Goal: Use online tool/utility: Utilize a website feature to perform a specific function

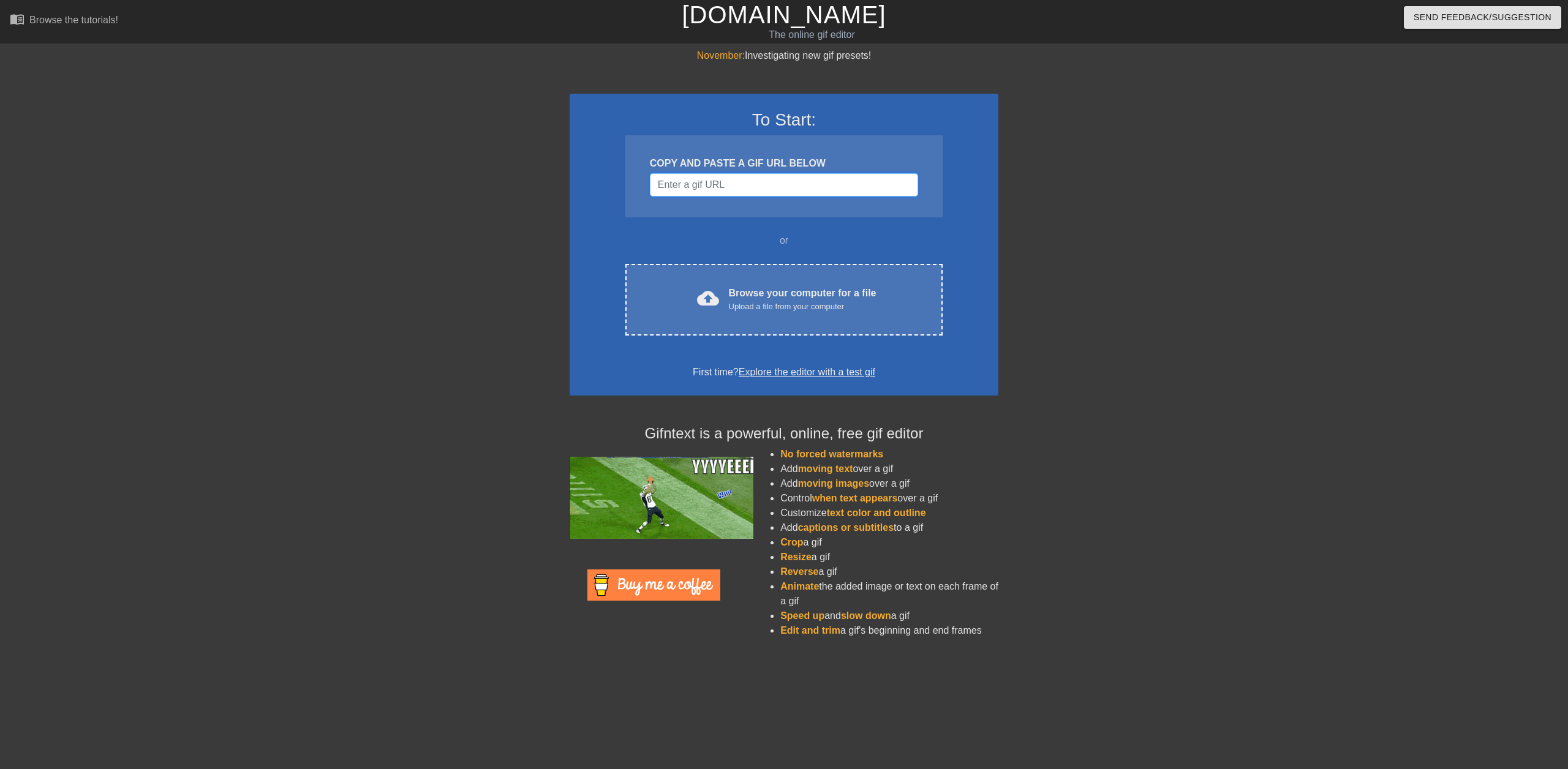
click at [801, 189] on input "Username" at bounding box center [784, 185] width 268 height 24
click at [737, 189] on input "Username" at bounding box center [784, 185] width 268 height 24
click at [819, 193] on input "Username" at bounding box center [784, 185] width 268 height 24
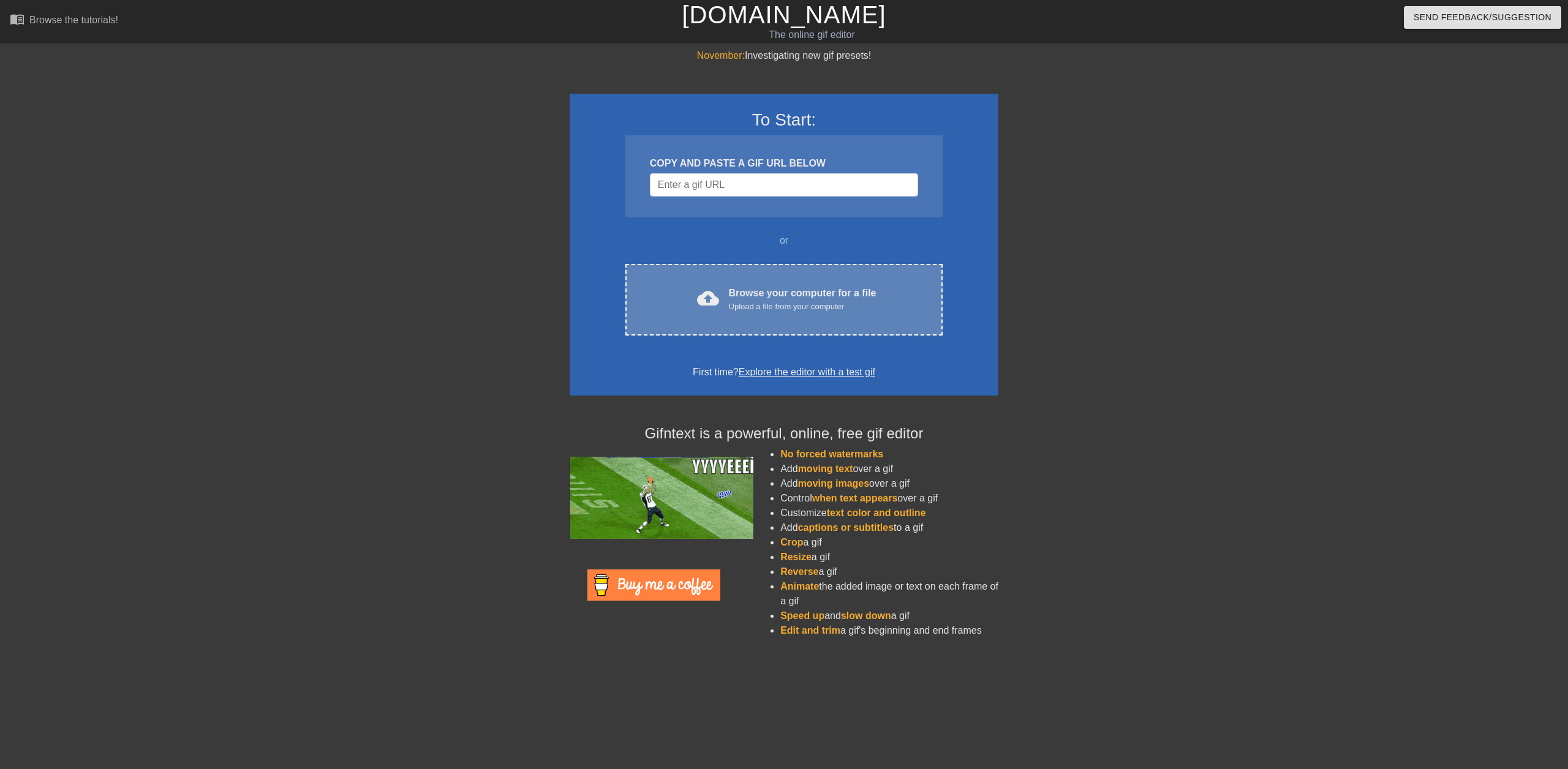
click at [768, 285] on div "cloud_upload Browse your computer for a file Upload a file from your computer C…" at bounding box center [784, 300] width 317 height 72
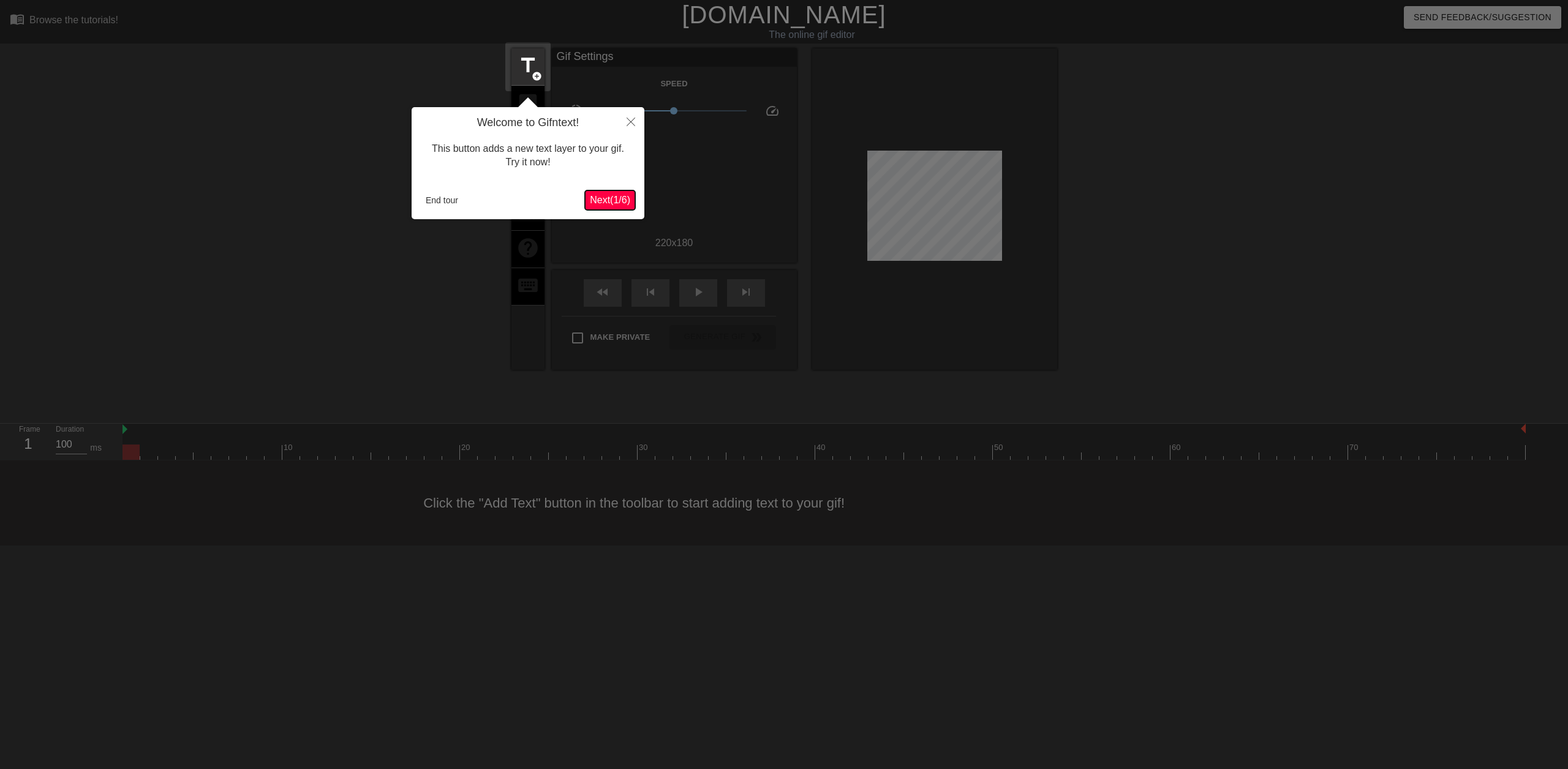
click at [605, 205] on span "Next ( 1 / 6 )" at bounding box center [610, 200] width 41 height 11
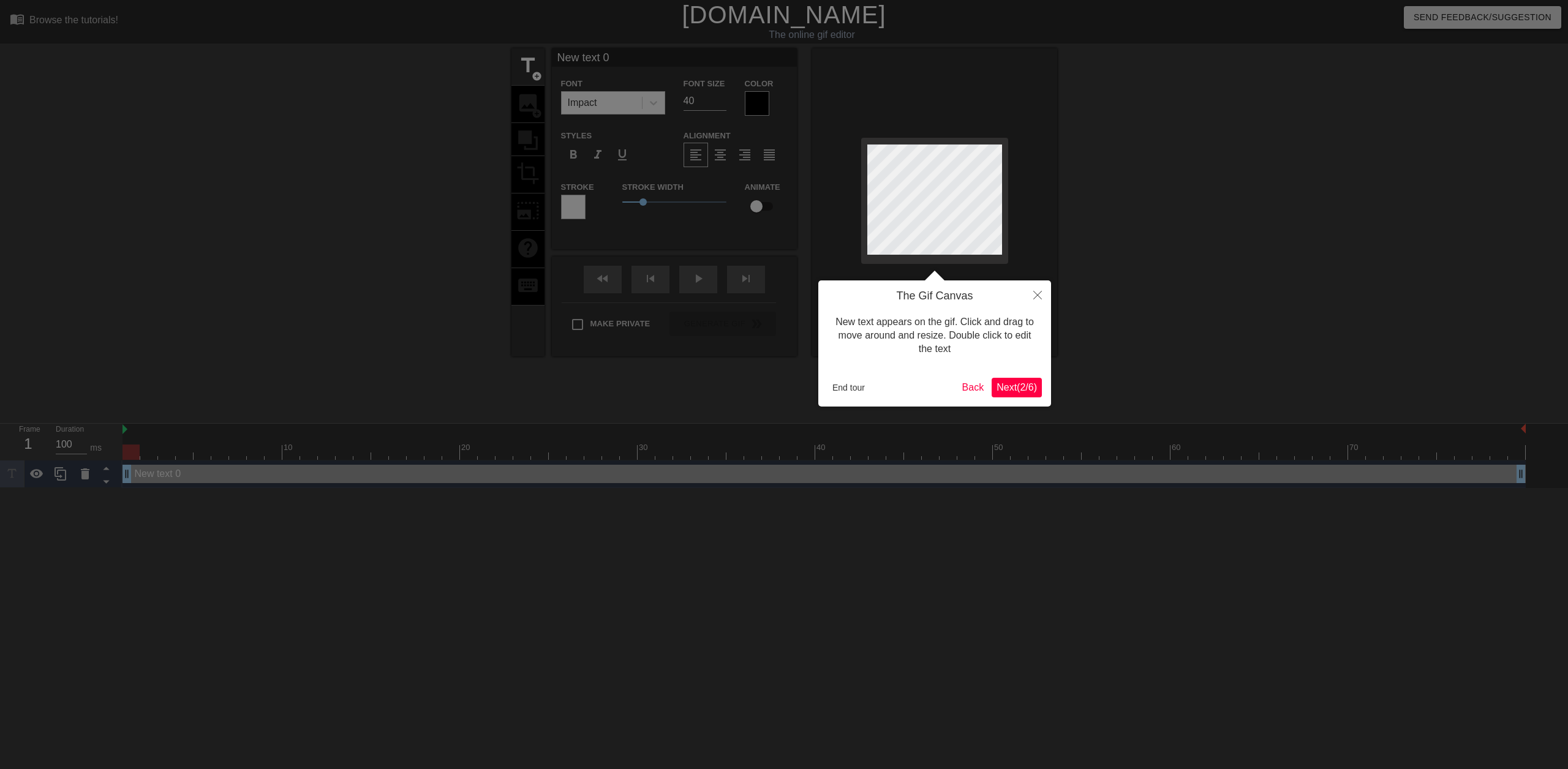
click at [1026, 388] on span "Next ( 2 / 6 )" at bounding box center [1017, 387] width 41 height 11
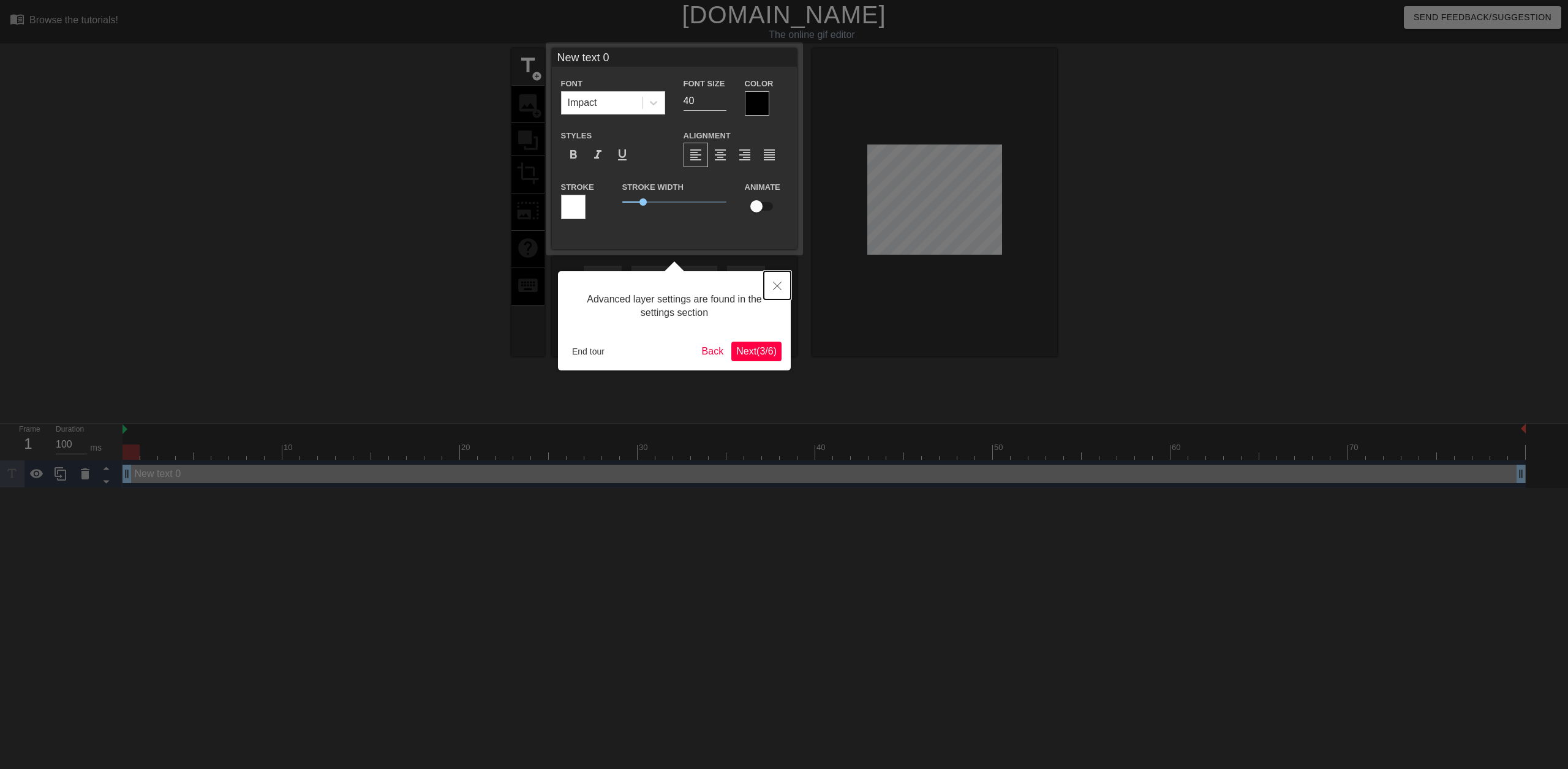
click at [774, 284] on icon "Close" at bounding box center [777, 286] width 9 height 9
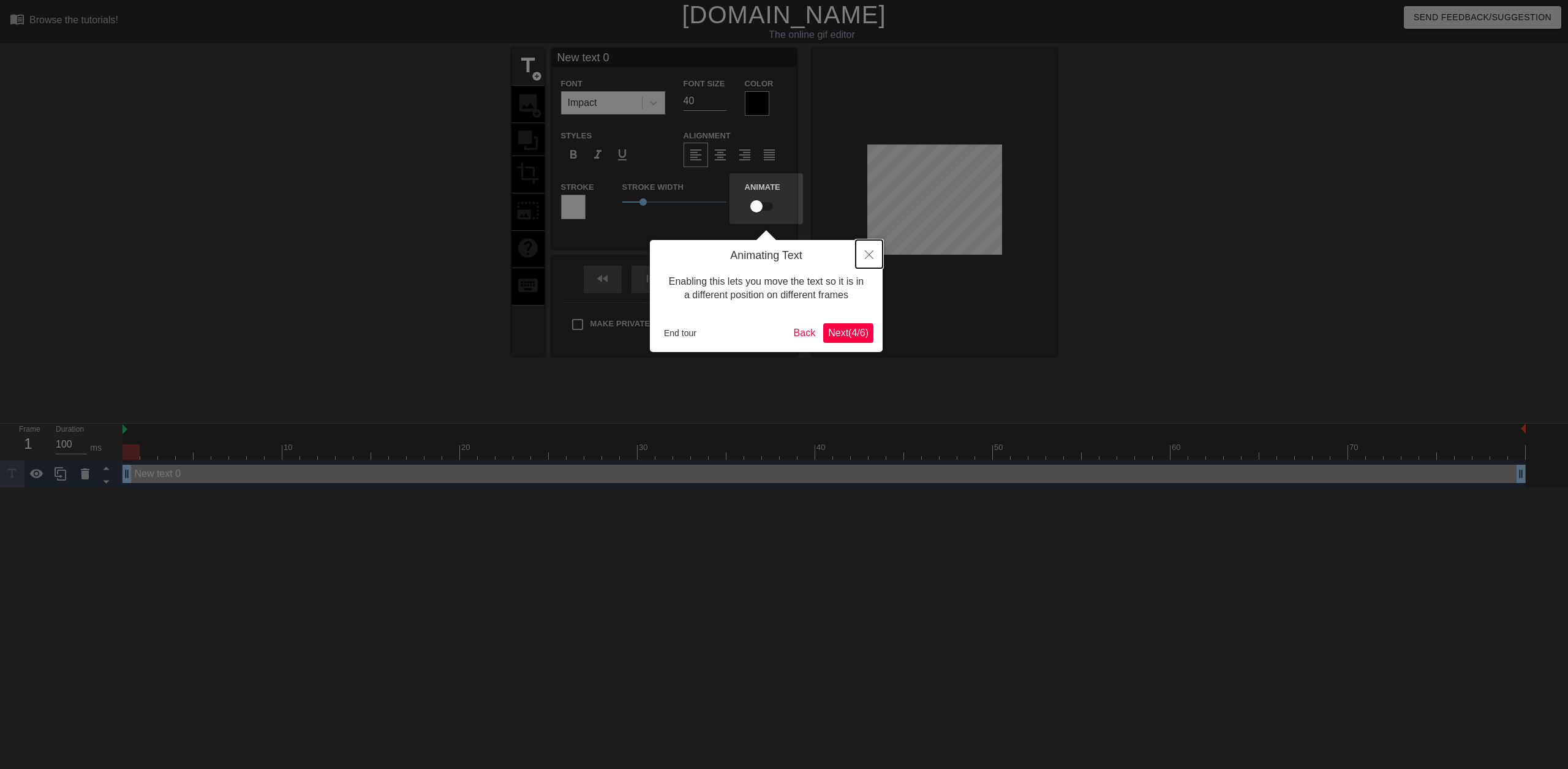
click at [873, 260] on button "Close" at bounding box center [869, 254] width 27 height 28
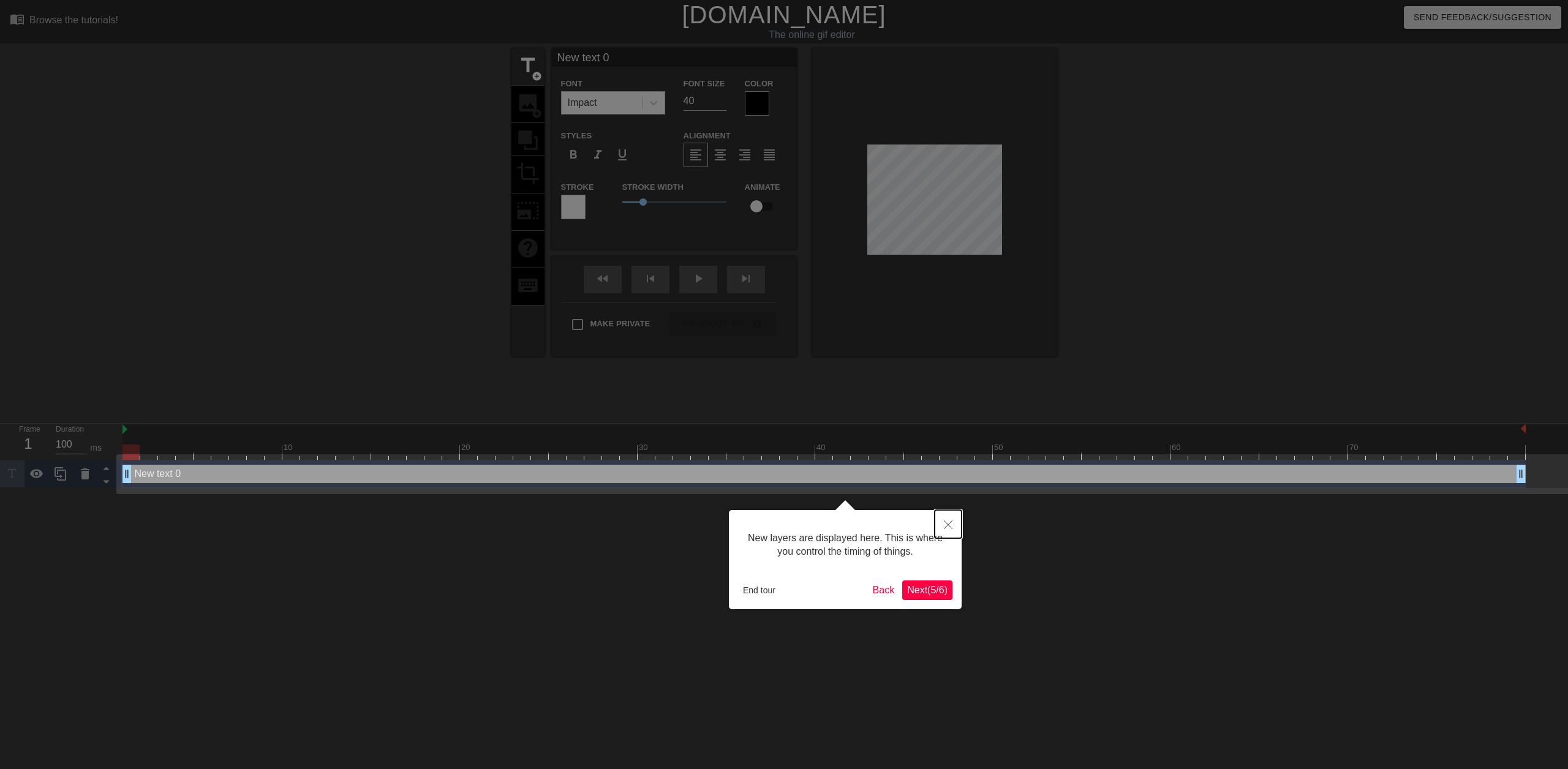
click at [954, 524] on button "Close" at bounding box center [948, 524] width 27 height 28
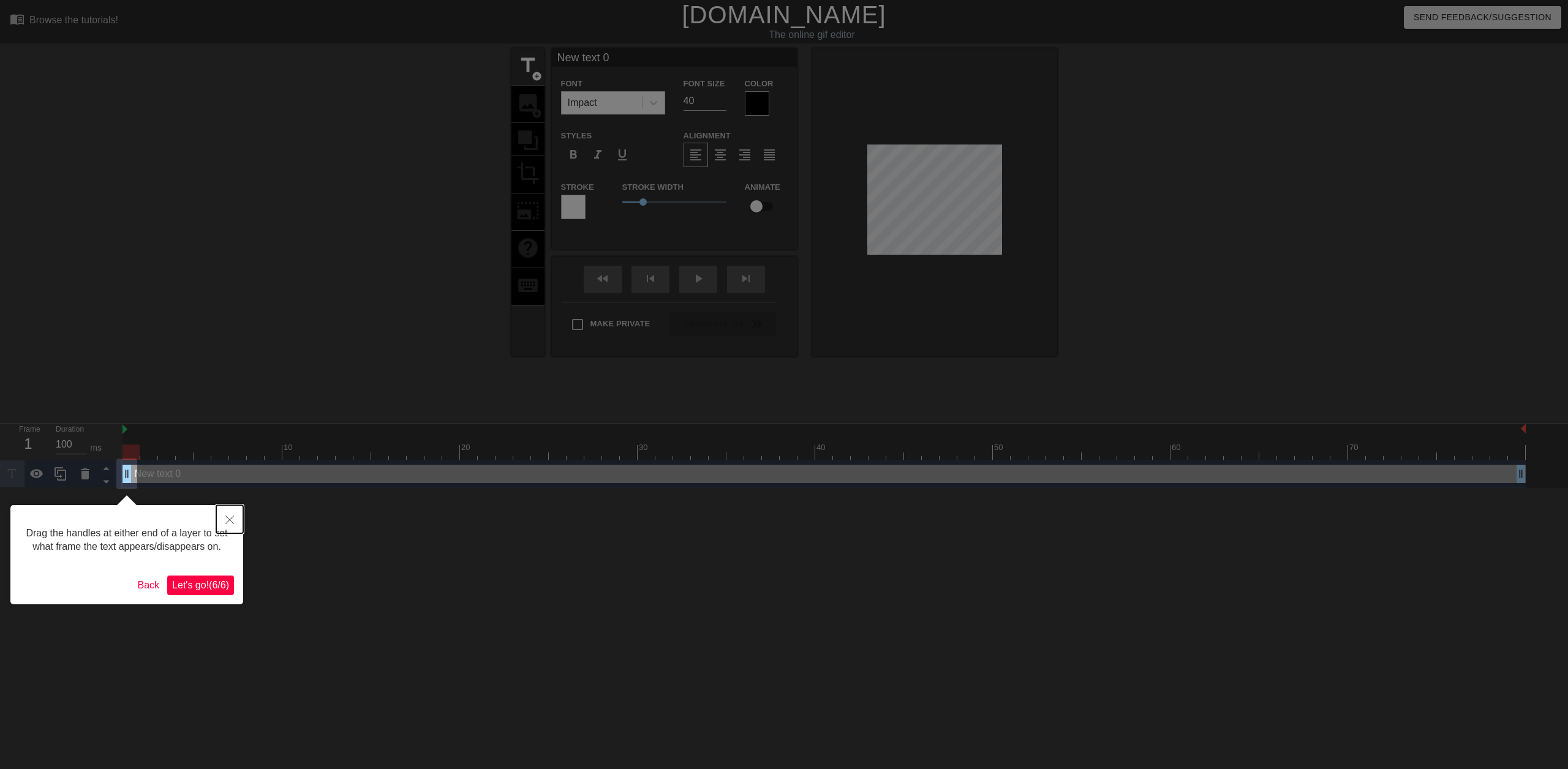
click at [230, 516] on icon "Close" at bounding box center [229, 519] width 9 height 9
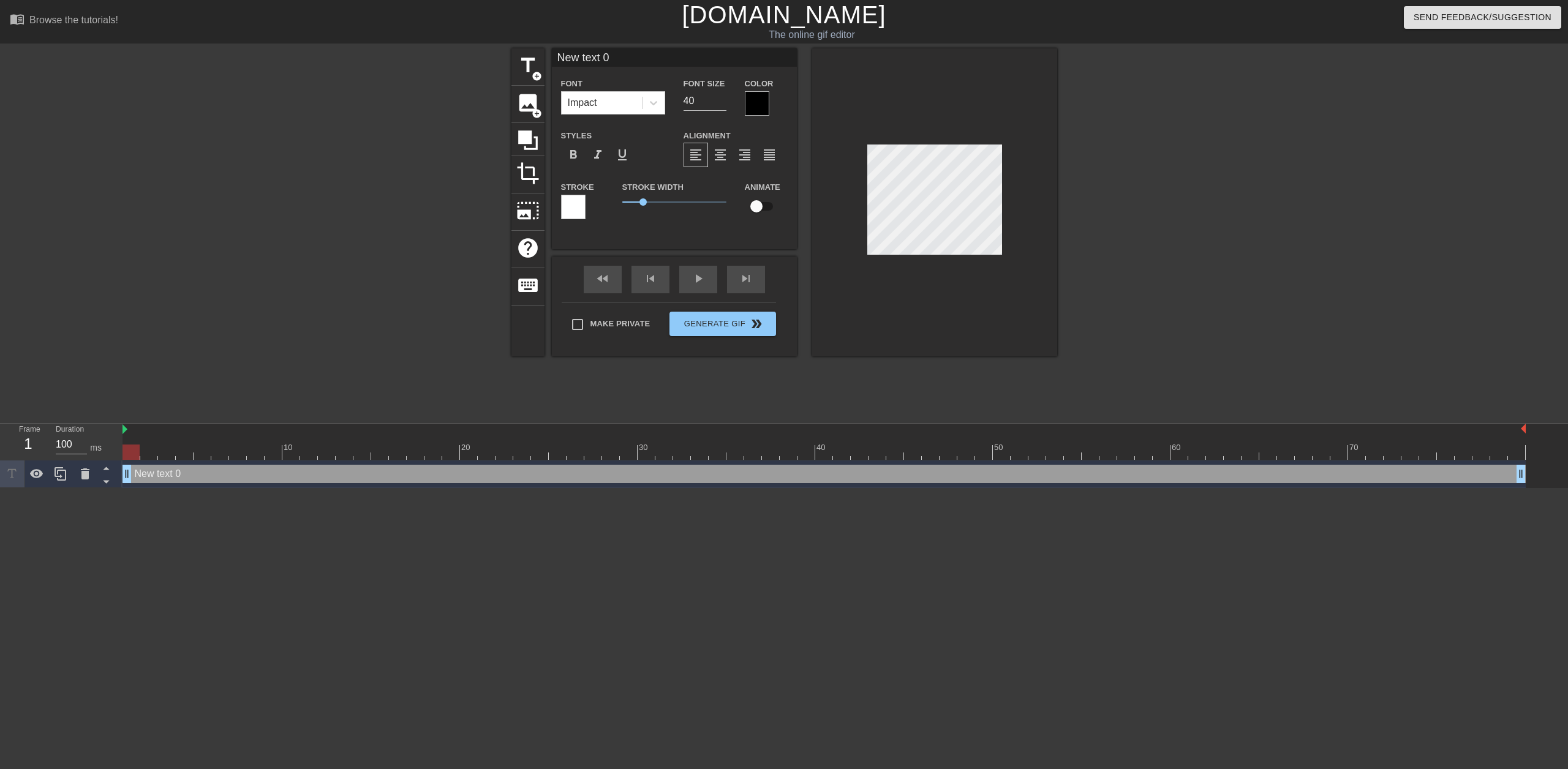
scroll to position [2, 3]
click at [760, 205] on input "checkbox" at bounding box center [757, 206] width 70 height 24
checkbox input "true"
click at [626, 50] on input "New text 0" at bounding box center [674, 58] width 245 height 19
type input "AUTO DNS"
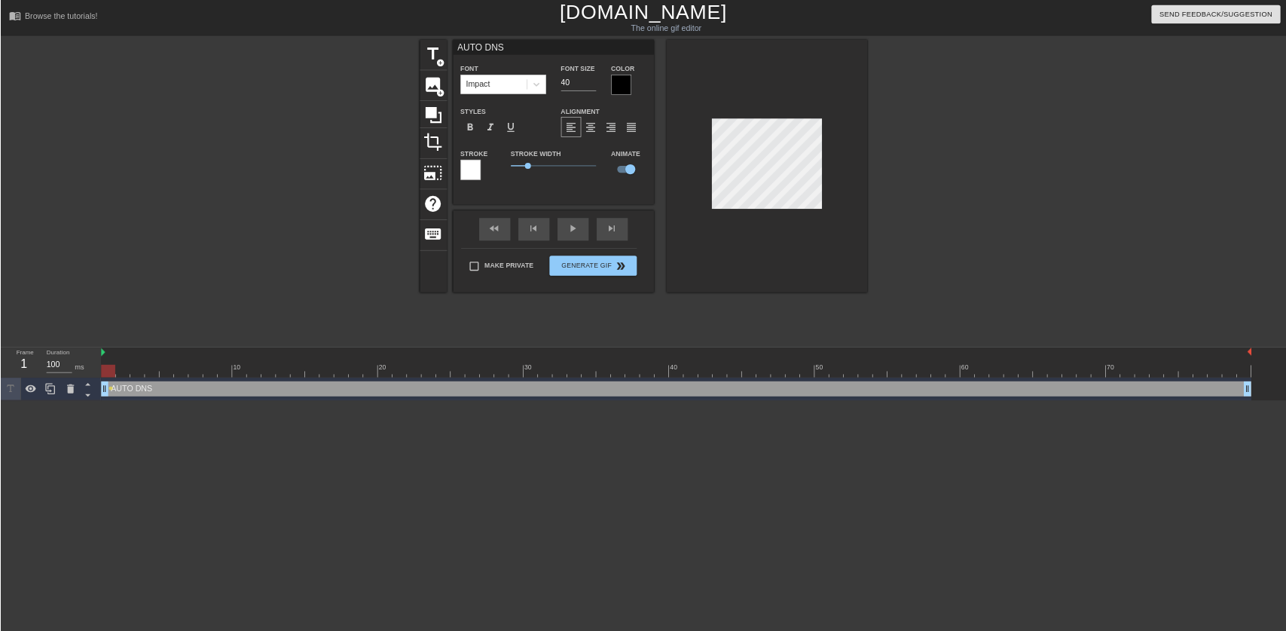
scroll to position [2, 5]
click at [940, 135] on div at bounding box center [931, 127] width 30 height 30
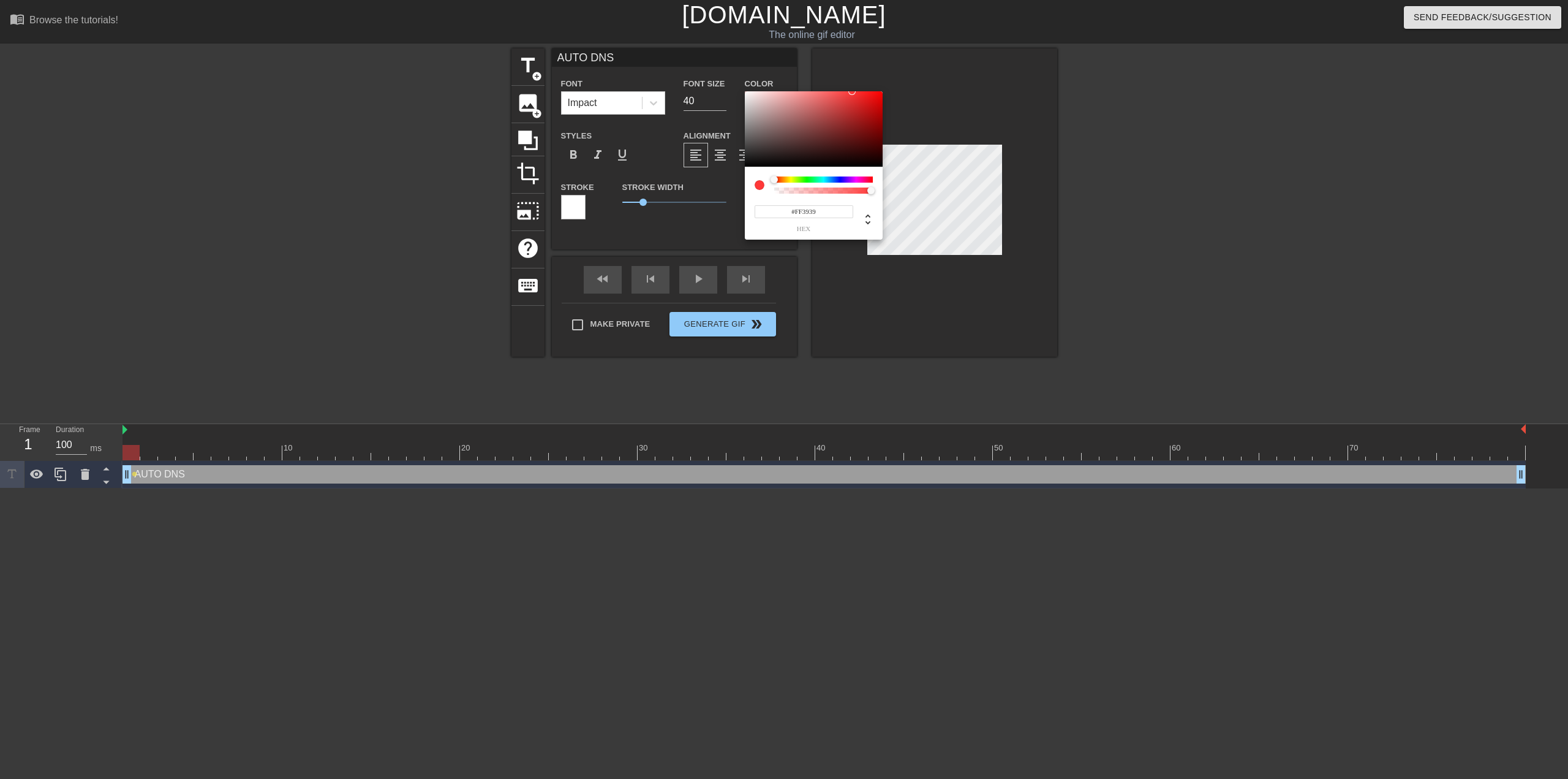
type input "#FF3D3D"
drag, startPoint x: 855, startPoint y: 128, endPoint x: 849, endPoint y: 91, distance: 37.5
click at [849, 91] on div at bounding box center [814, 128] width 138 height 76
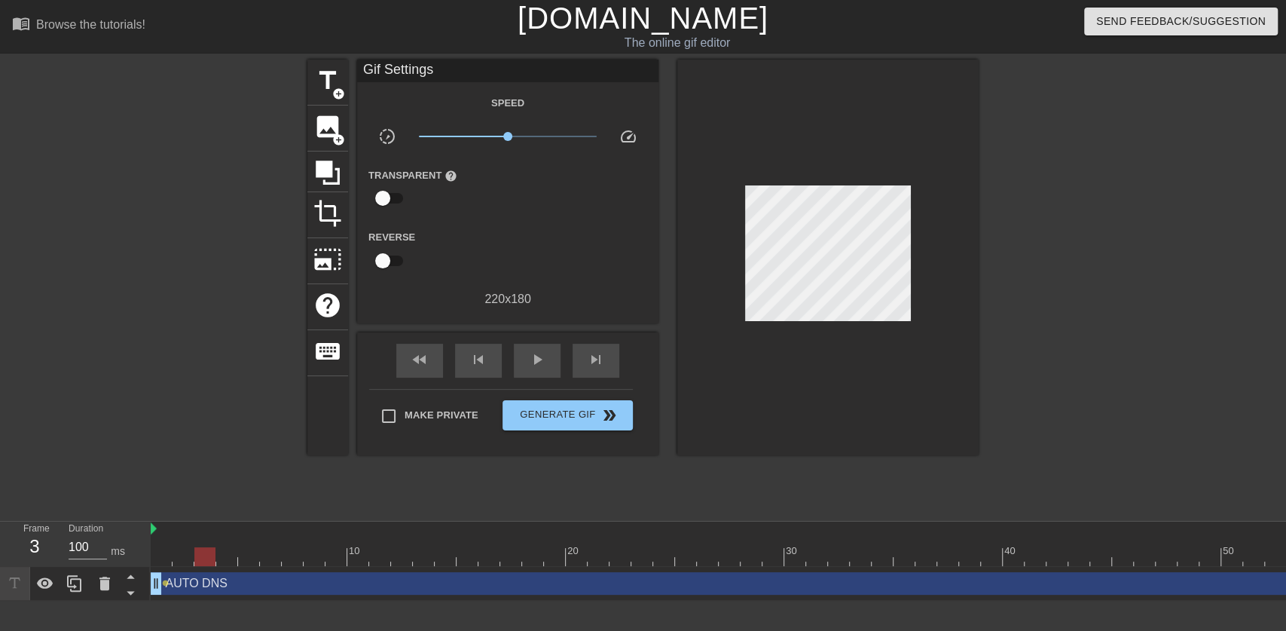
drag, startPoint x: 173, startPoint y: 557, endPoint x: 321, endPoint y: 470, distance: 171.9
click at [203, 554] on div at bounding box center [204, 556] width 21 height 19
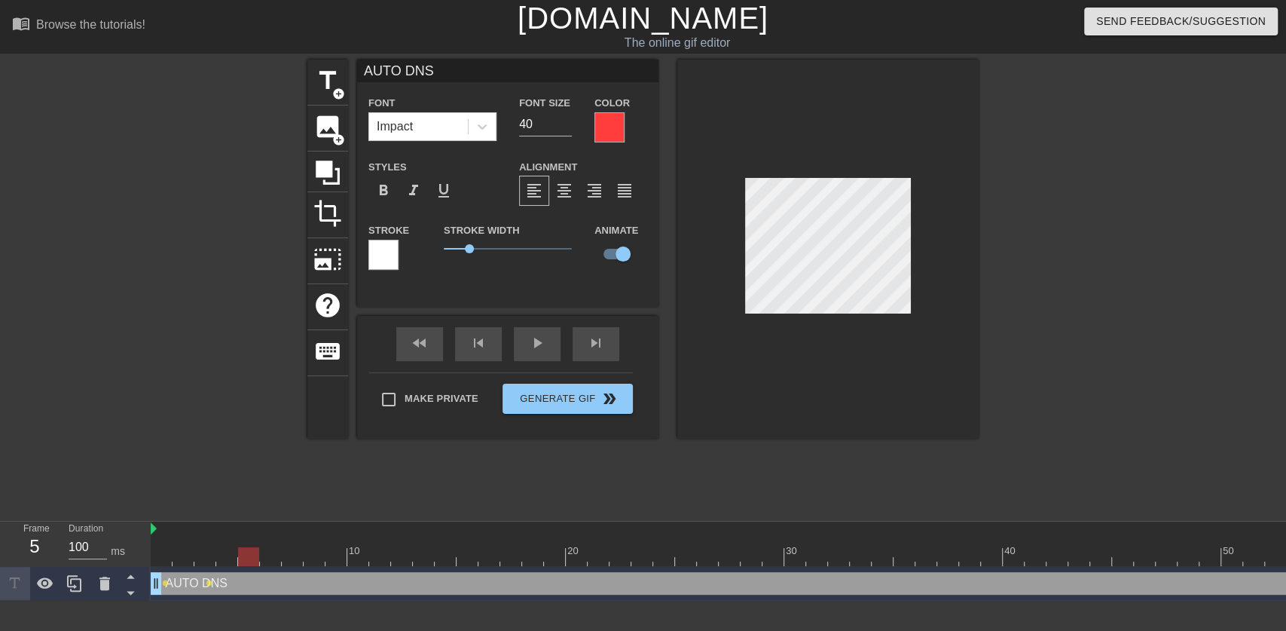
drag, startPoint x: 216, startPoint y: 556, endPoint x: 238, endPoint y: 555, distance: 21.9
click at [238, 555] on div at bounding box center [248, 556] width 21 height 19
drag, startPoint x: 255, startPoint y: 556, endPoint x: 292, endPoint y: 555, distance: 37.0
click at [292, 555] on div at bounding box center [292, 556] width 21 height 19
drag, startPoint x: 301, startPoint y: 559, endPoint x: 339, endPoint y: 555, distance: 38.6
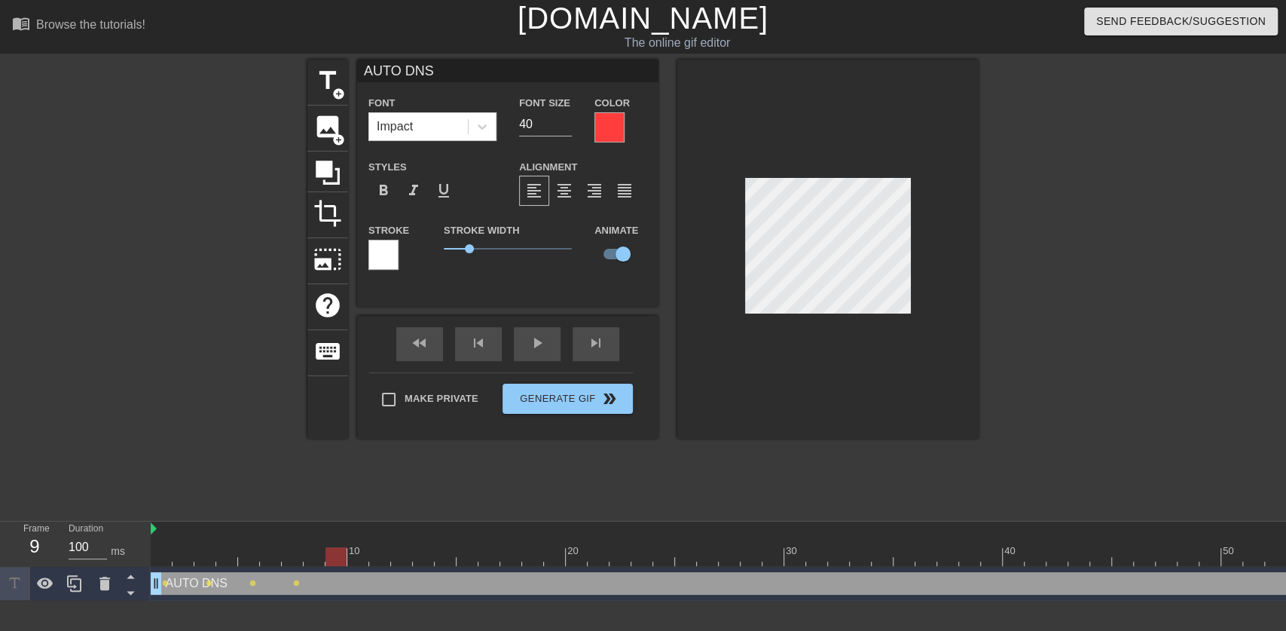
click at [339, 555] on div at bounding box center [336, 556] width 21 height 19
drag, startPoint x: 340, startPoint y: 561, endPoint x: 375, endPoint y: 561, distance: 35.4
click at [375, 561] on div at bounding box center [379, 556] width 21 height 19
click at [155, 527] on img at bounding box center [154, 528] width 6 height 12
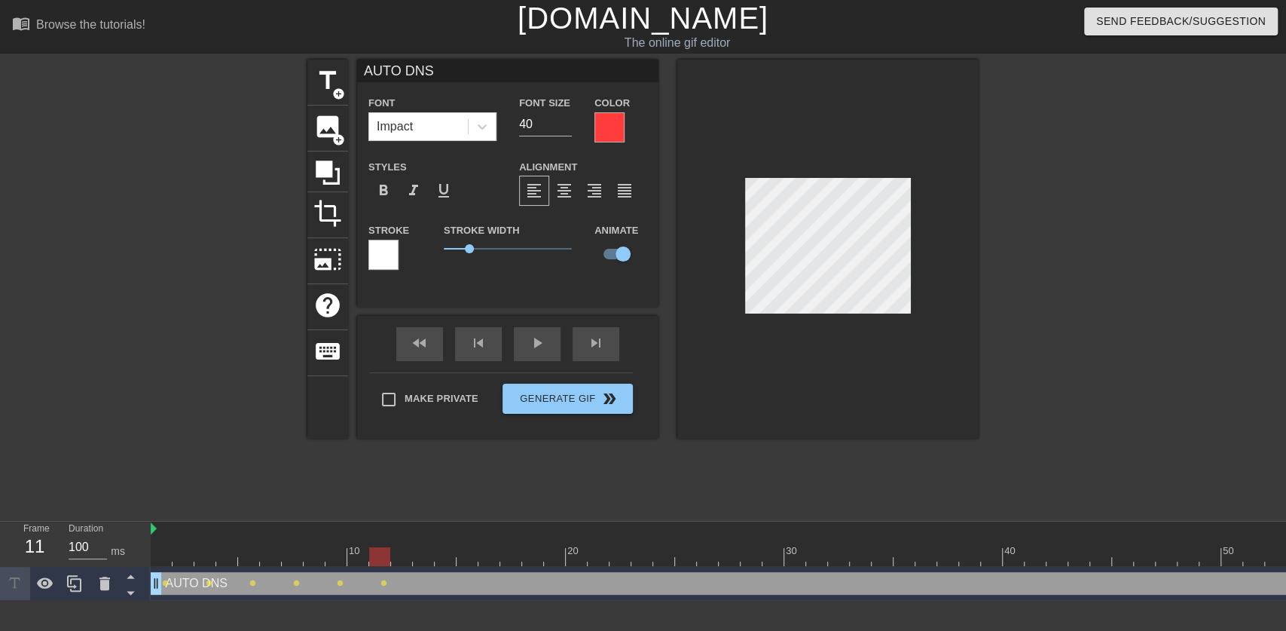
drag, startPoint x: 529, startPoint y: 555, endPoint x: 384, endPoint y: 550, distance: 144.8
click at [384, 550] on div at bounding box center [379, 556] width 21 height 19
drag, startPoint x: 379, startPoint y: 557, endPoint x: 402, endPoint y: 557, distance: 22.6
click at [402, 557] on div at bounding box center [401, 556] width 21 height 19
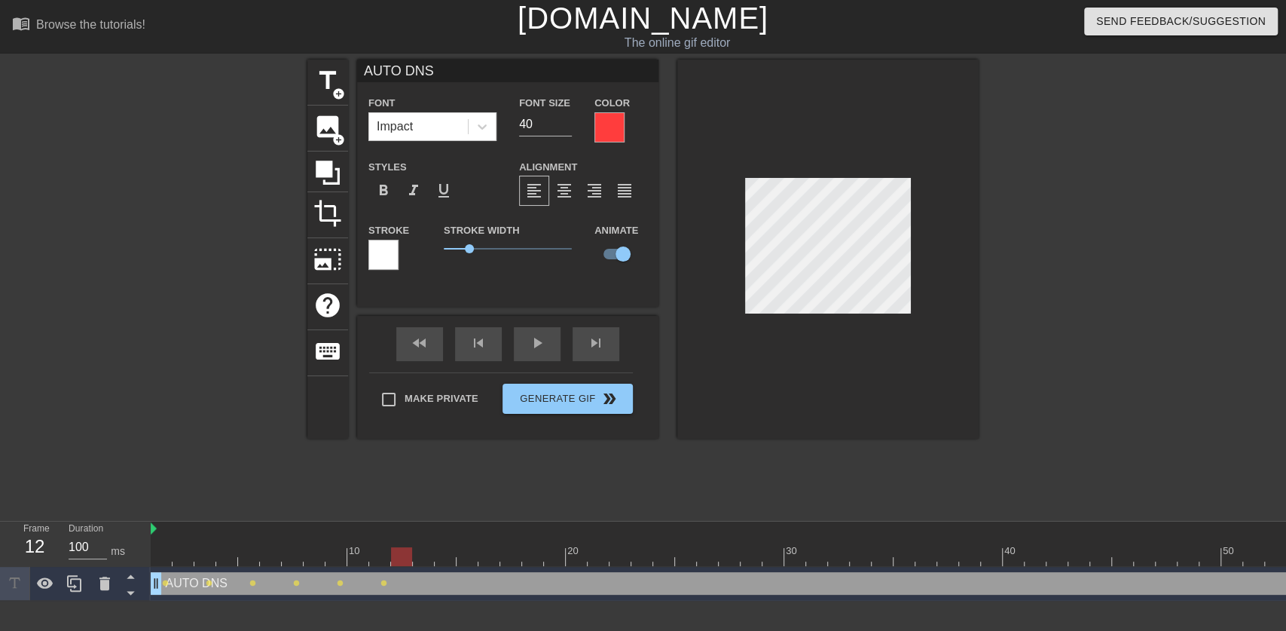
scroll to position [2, 2]
drag, startPoint x: 407, startPoint y: 559, endPoint x: 429, endPoint y: 557, distance: 22.7
click at [429, 557] on div at bounding box center [423, 556] width 21 height 19
drag, startPoint x: 429, startPoint y: 554, endPoint x: 450, endPoint y: 553, distance: 20.4
click at [450, 553] on div at bounding box center [445, 556] width 21 height 19
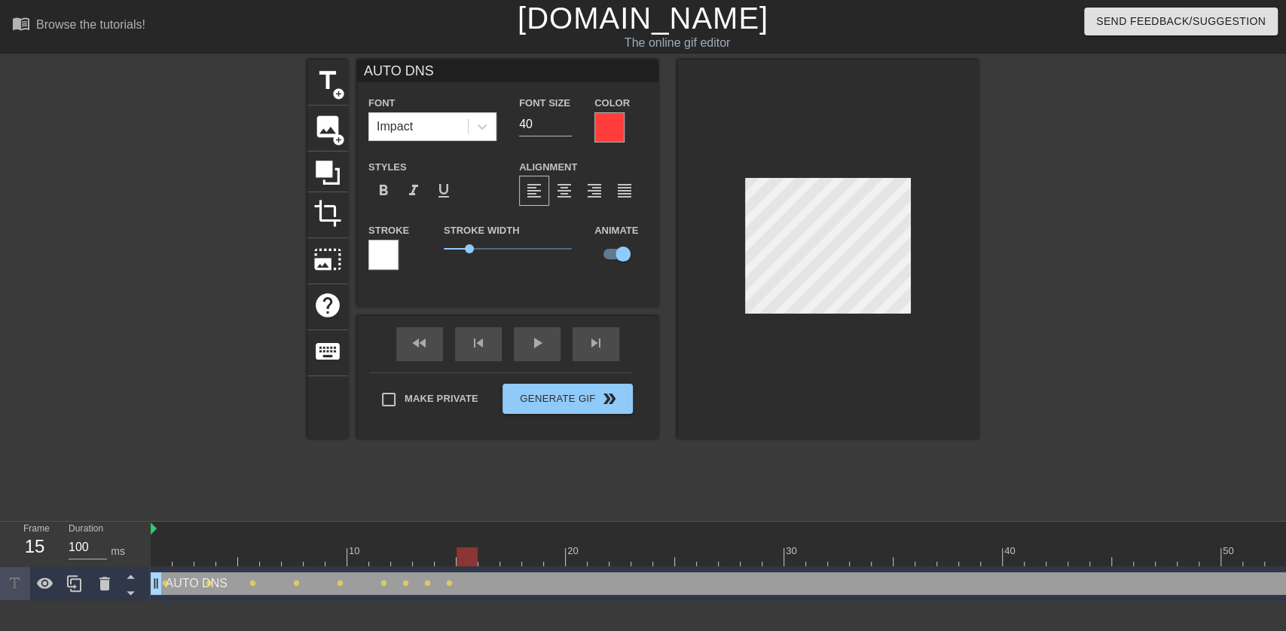
drag, startPoint x: 448, startPoint y: 559, endPoint x: 458, endPoint y: 559, distance: 10.5
click at [458, 559] on div at bounding box center [467, 556] width 21 height 19
drag, startPoint x: 469, startPoint y: 553, endPoint x: 485, endPoint y: 550, distance: 16.8
click at [485, 550] on div at bounding box center [488, 556] width 21 height 19
drag, startPoint x: 491, startPoint y: 557, endPoint x: 509, endPoint y: 555, distance: 18.2
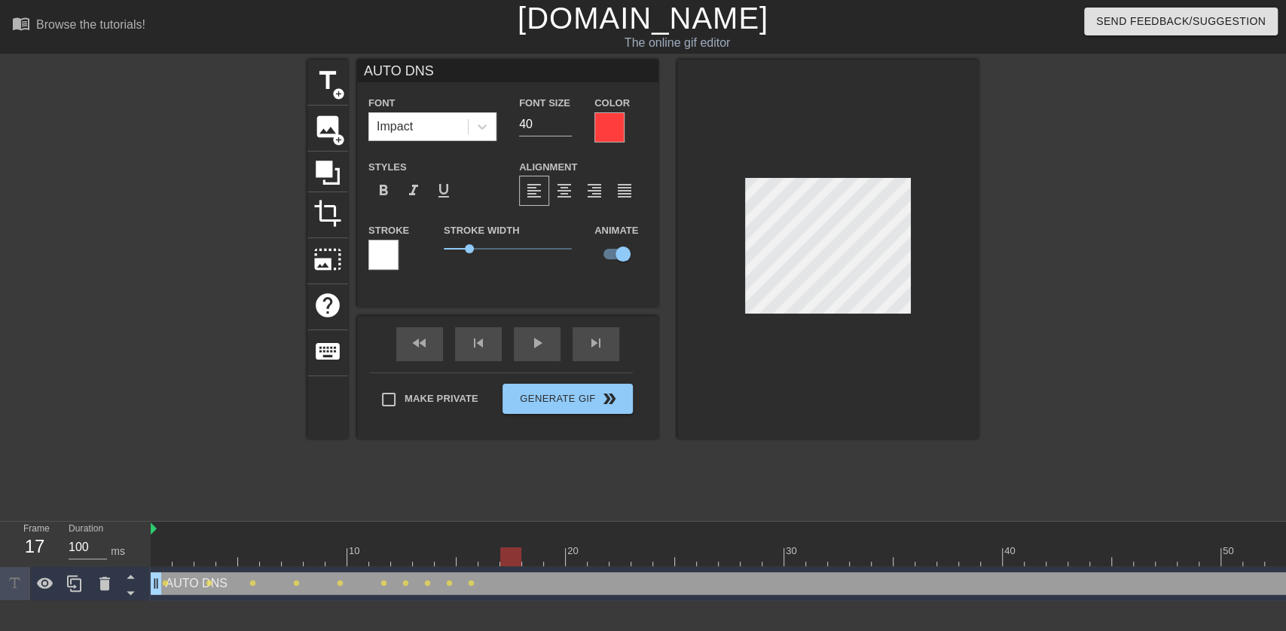
click at [509, 555] on div at bounding box center [510, 556] width 21 height 19
drag, startPoint x: 514, startPoint y: 558, endPoint x: 527, endPoint y: 556, distance: 13.6
click at [527, 556] on div at bounding box center [532, 556] width 21 height 19
click at [857, 176] on div at bounding box center [827, 249] width 301 height 379
drag, startPoint x: 535, startPoint y: 559, endPoint x: 555, endPoint y: 558, distance: 19.6
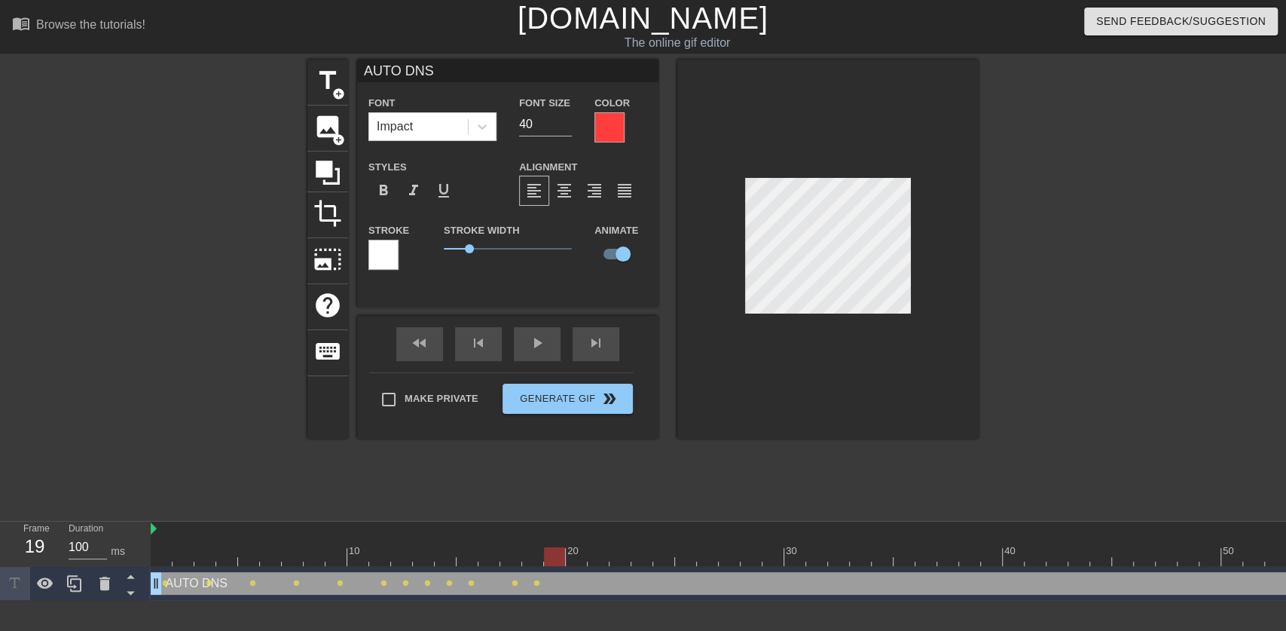
click at [555, 558] on div at bounding box center [554, 556] width 21 height 19
click at [838, 176] on div at bounding box center [827, 249] width 301 height 379
drag, startPoint x: 563, startPoint y: 558, endPoint x: 579, endPoint y: 555, distance: 16.1
click at [579, 555] on div at bounding box center [576, 556] width 21 height 19
drag, startPoint x: 582, startPoint y: 556, endPoint x: 594, endPoint y: 555, distance: 12.1
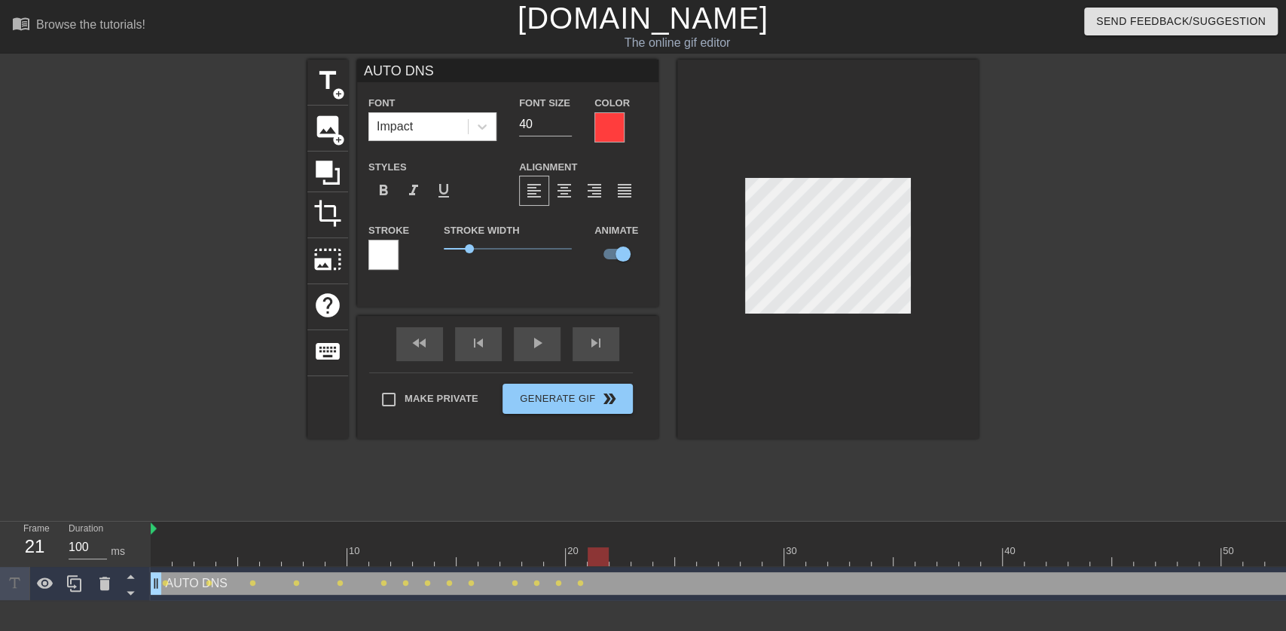
click at [594, 555] on div at bounding box center [598, 556] width 21 height 19
drag, startPoint x: 598, startPoint y: 558, endPoint x: 687, endPoint y: 564, distance: 89.9
click at [687, 564] on div at bounding box center [685, 556] width 21 height 19
drag, startPoint x: 690, startPoint y: 556, endPoint x: 702, endPoint y: 556, distance: 11.3
click at [702, 556] on div at bounding box center [1014, 556] width 1726 height 19
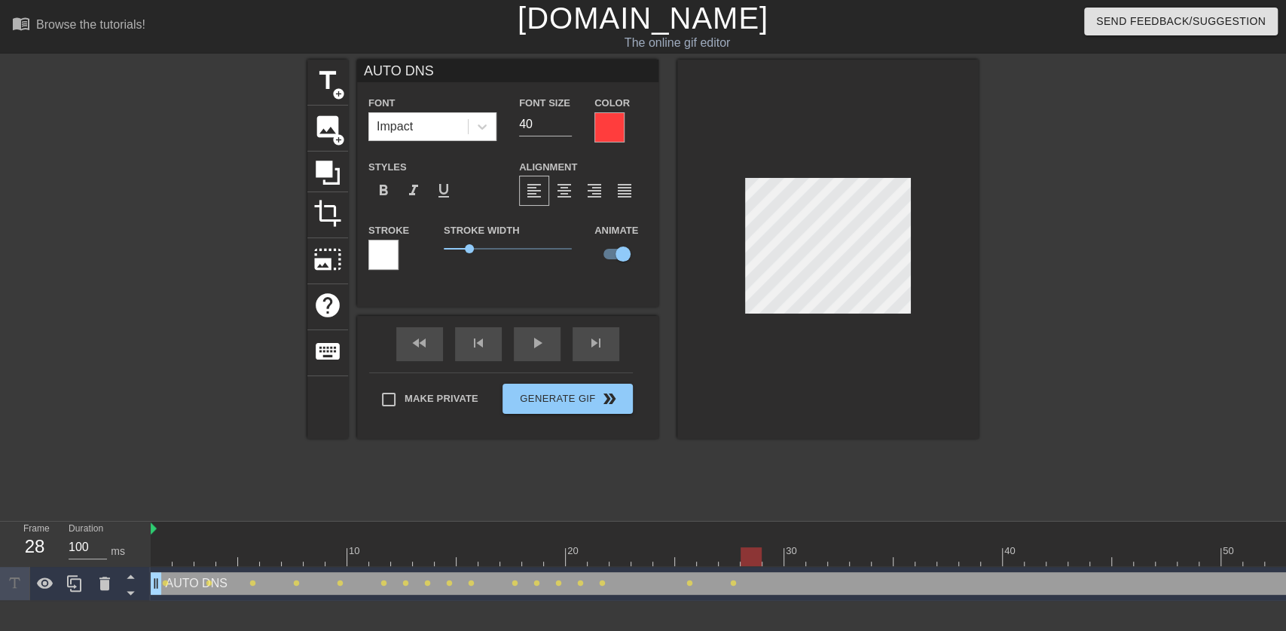
drag, startPoint x: 733, startPoint y: 556, endPoint x: 744, endPoint y: 555, distance: 11.4
click at [744, 555] on div at bounding box center [751, 556] width 21 height 19
drag, startPoint x: 757, startPoint y: 562, endPoint x: 769, endPoint y: 559, distance: 13.2
click at [769, 559] on div at bounding box center [773, 556] width 21 height 19
drag, startPoint x: 775, startPoint y: 553, endPoint x: 788, endPoint y: 552, distance: 13.6
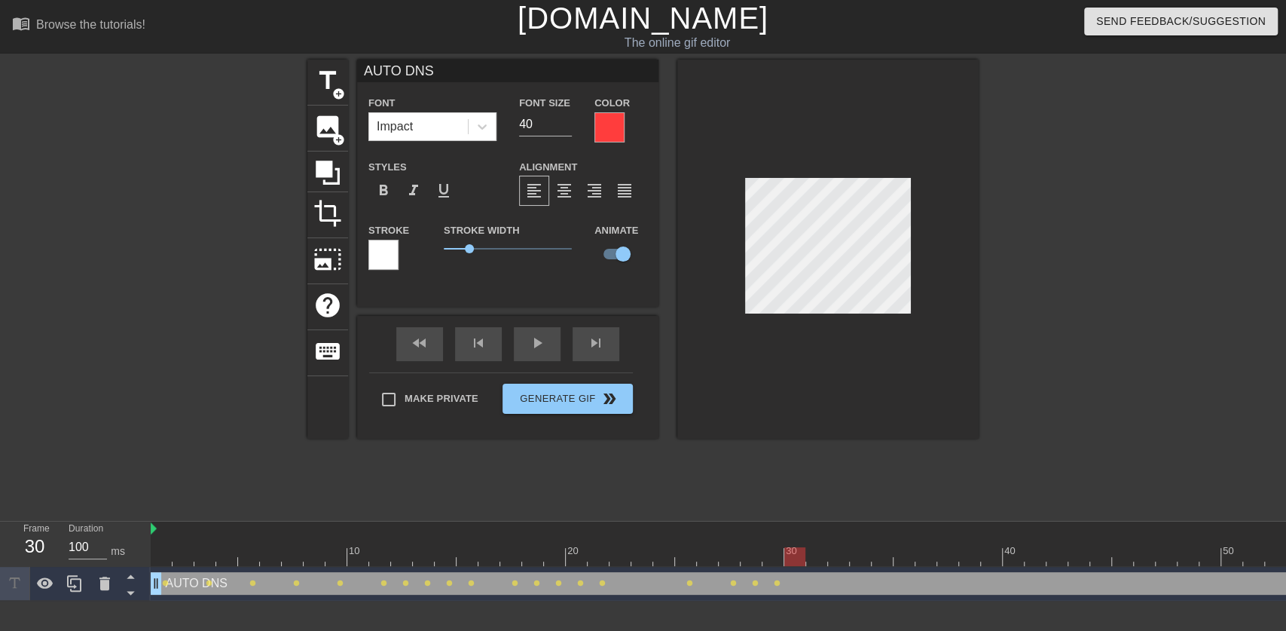
click at [788, 552] on div at bounding box center [794, 556] width 21 height 19
drag, startPoint x: 797, startPoint y: 549, endPoint x: 809, endPoint y: 546, distance: 11.7
click at [809, 546] on div "10 20 30 40 50 60 70" at bounding box center [1014, 543] width 1726 height 44
click at [830, 555] on div at bounding box center [838, 556] width 21 height 19
drag, startPoint x: 842, startPoint y: 561, endPoint x: 856, endPoint y: 561, distance: 13.6
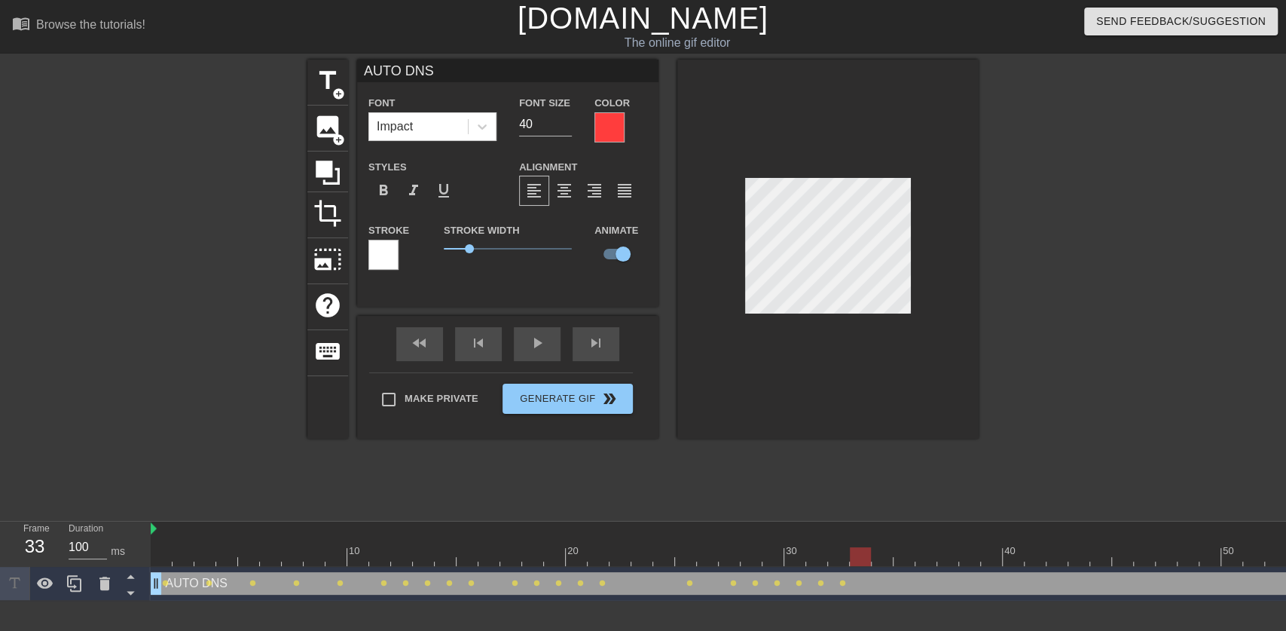
click at [856, 561] on div at bounding box center [860, 556] width 21 height 19
click at [873, 552] on div at bounding box center [882, 556] width 21 height 19
drag, startPoint x: 886, startPoint y: 555, endPoint x: 897, endPoint y: 555, distance: 10.5
click at [897, 555] on div at bounding box center [904, 556] width 21 height 19
drag, startPoint x: 909, startPoint y: 553, endPoint x: 919, endPoint y: 552, distance: 10.7
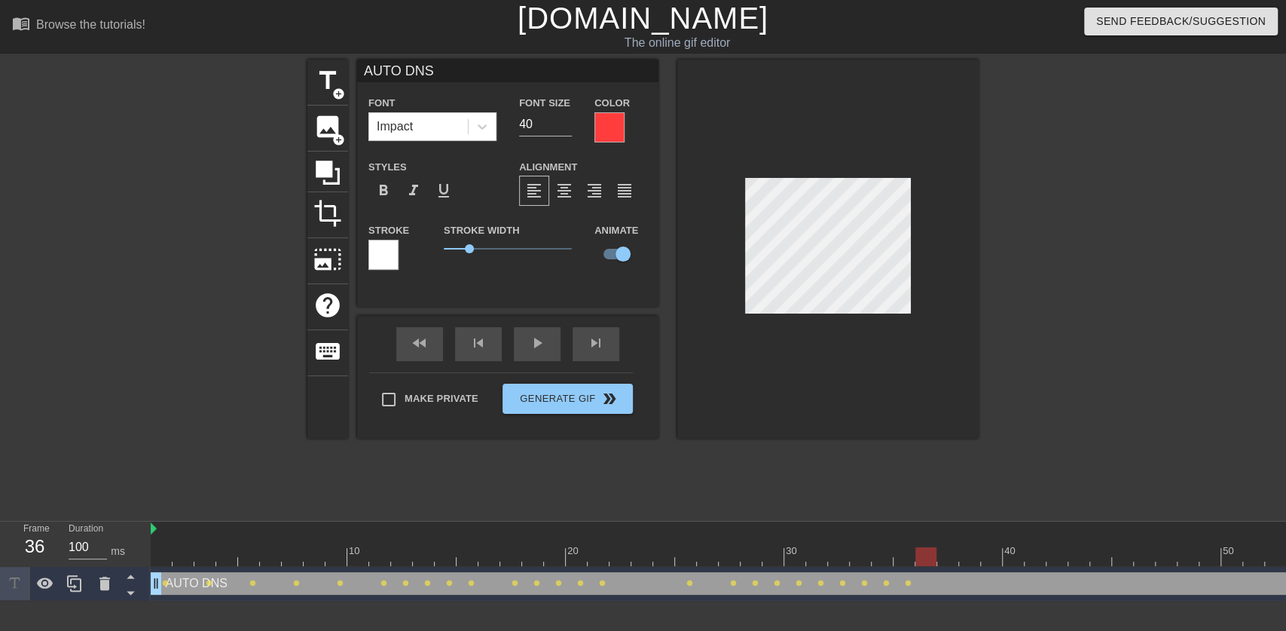
click at [919, 552] on div at bounding box center [925, 556] width 21 height 19
drag, startPoint x: 932, startPoint y: 561, endPoint x: 941, endPoint y: 560, distance: 9.1
click at [941, 560] on div at bounding box center [947, 556] width 21 height 19
drag, startPoint x: 954, startPoint y: 553, endPoint x: 1014, endPoint y: 556, distance: 60.4
click at [1014, 556] on div at bounding box center [1013, 556] width 21 height 19
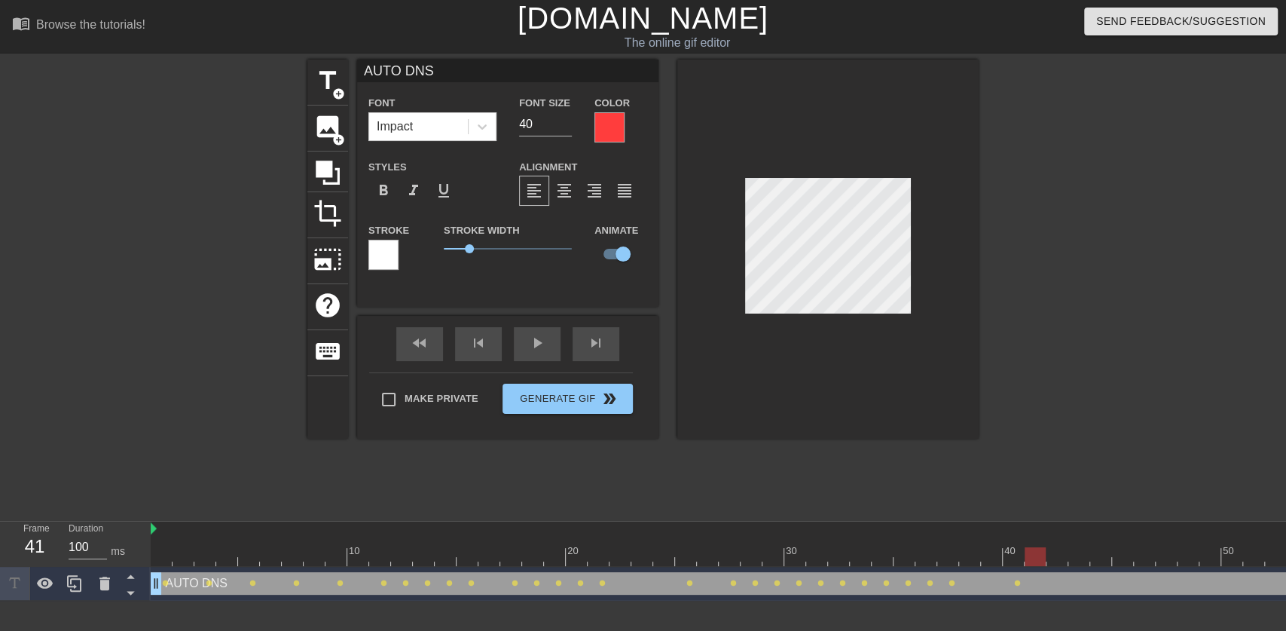
drag, startPoint x: 1020, startPoint y: 555, endPoint x: 1030, endPoint y: 555, distance: 9.8
click at [1030, 555] on div at bounding box center [1035, 556] width 21 height 19
click at [741, 268] on div at bounding box center [827, 249] width 301 height 379
drag, startPoint x: 1036, startPoint y: 553, endPoint x: 1047, endPoint y: 553, distance: 11.3
click at [1047, 553] on div at bounding box center [1057, 556] width 21 height 19
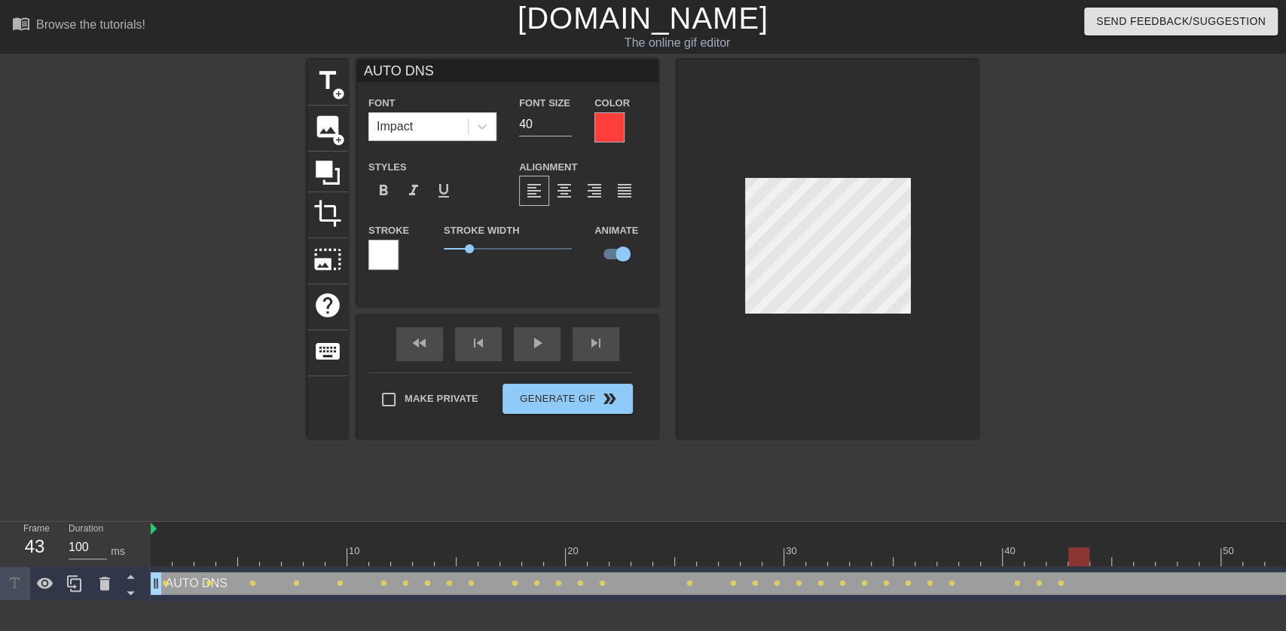
drag, startPoint x: 1063, startPoint y: 555, endPoint x: 1074, endPoint y: 555, distance: 11.3
click at [1074, 555] on div at bounding box center [1078, 556] width 21 height 19
drag, startPoint x: 1080, startPoint y: 557, endPoint x: 1093, endPoint y: 557, distance: 13.6
click at [1093, 557] on div at bounding box center [1100, 556] width 21 height 19
click at [1115, 559] on div at bounding box center [1122, 556] width 21 height 19
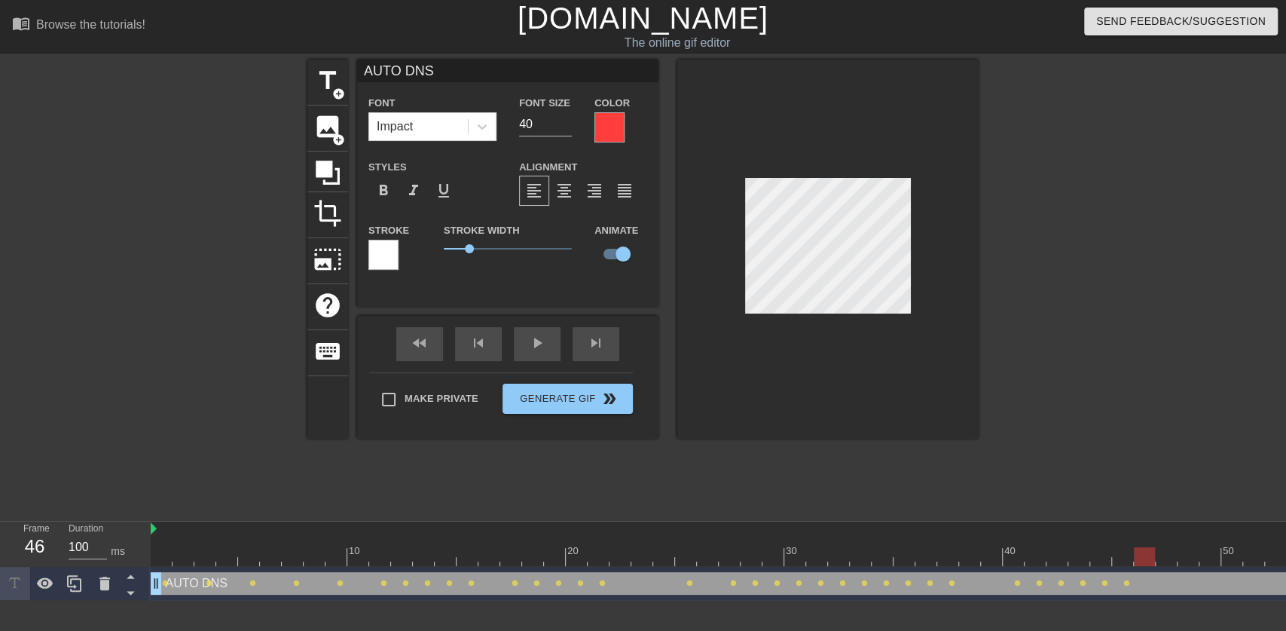
drag, startPoint x: 1128, startPoint y: 556, endPoint x: 1139, endPoint y: 555, distance: 11.3
click at [1139, 555] on div at bounding box center [1014, 556] width 1726 height 19
drag, startPoint x: 1172, startPoint y: 558, endPoint x: 1181, endPoint y: 556, distance: 9.2
click at [1181, 556] on div at bounding box center [1188, 556] width 21 height 19
drag, startPoint x: 1194, startPoint y: 559, endPoint x: 1204, endPoint y: 558, distance: 10.6
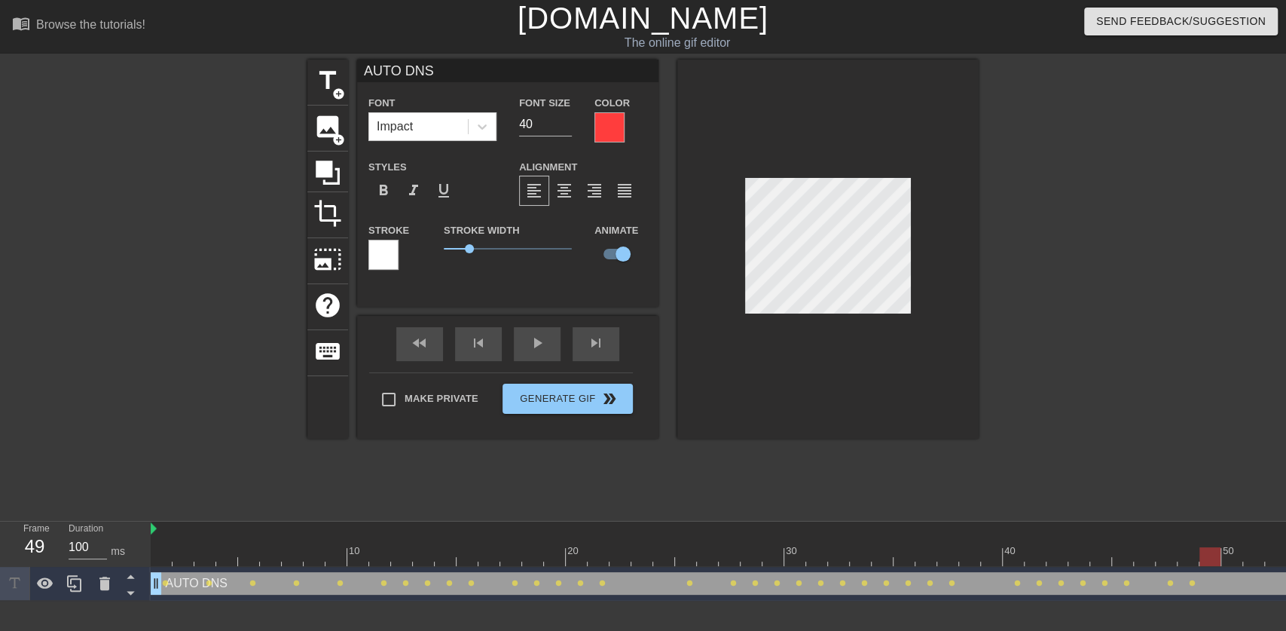
click at [1204, 558] on div at bounding box center [1210, 556] width 21 height 19
drag, startPoint x: 1210, startPoint y: 564, endPoint x: 1224, endPoint y: 558, distance: 15.5
click at [1227, 558] on div at bounding box center [1231, 556] width 21 height 19
drag, startPoint x: 1239, startPoint y: 555, endPoint x: 1250, endPoint y: 555, distance: 11.3
click at [1250, 555] on div at bounding box center [1014, 556] width 1726 height 19
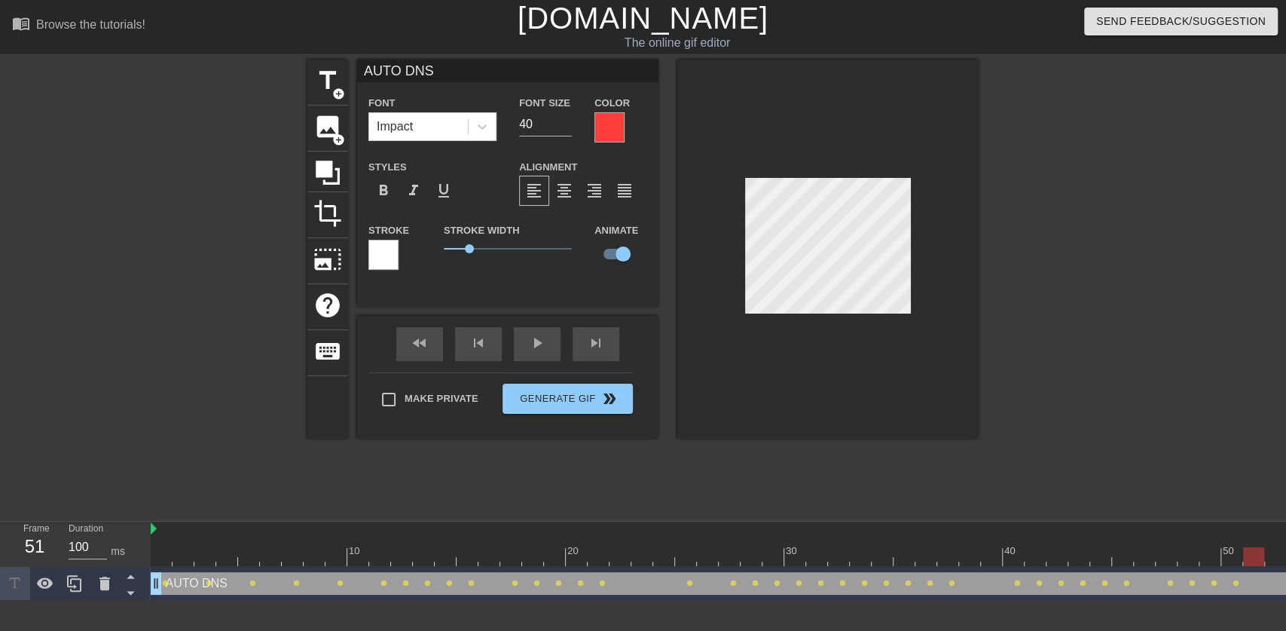
drag, startPoint x: 1270, startPoint y: 554, endPoint x: 1259, endPoint y: 553, distance: 11.3
click at [1259, 553] on div at bounding box center [1014, 556] width 1726 height 19
click at [1243, 554] on div at bounding box center [1253, 556] width 21 height 19
drag, startPoint x: 1254, startPoint y: 553, endPoint x: 1269, endPoint y: 553, distance: 15.1
click at [1269, 553] on div at bounding box center [1275, 556] width 21 height 19
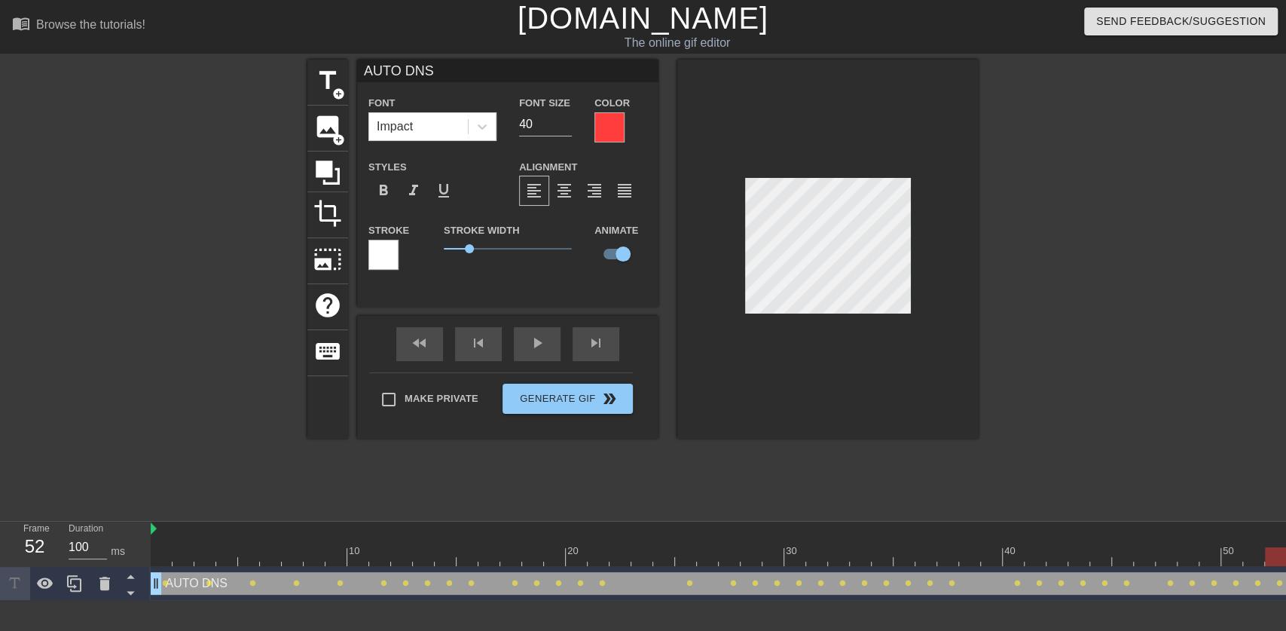
click at [744, 241] on div at bounding box center [827, 249] width 301 height 379
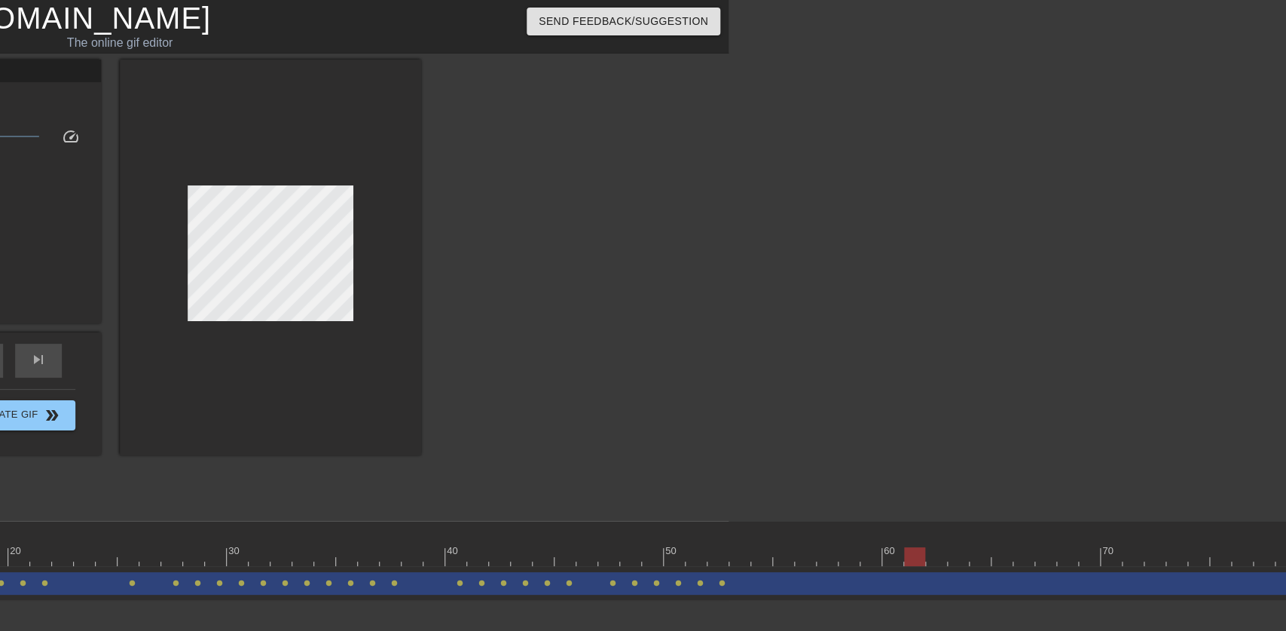
scroll to position [0, 538]
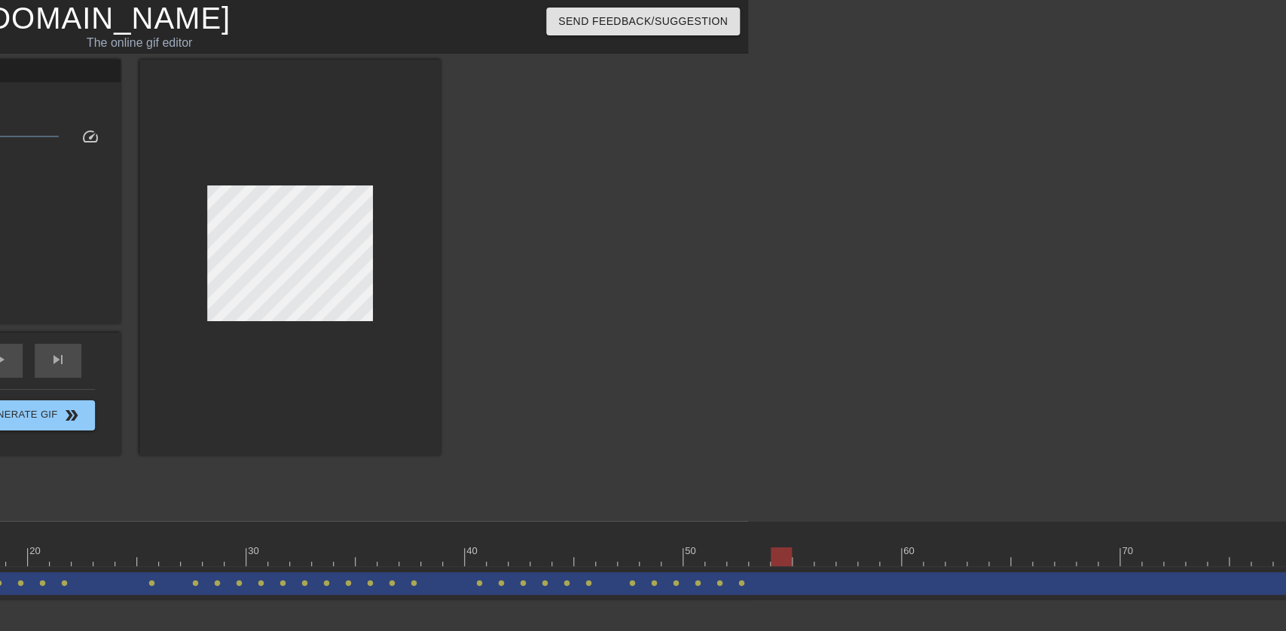
drag, startPoint x: 928, startPoint y: 555, endPoint x: 772, endPoint y: 556, distance: 156.0
click at [772, 556] on div at bounding box center [781, 556] width 21 height 19
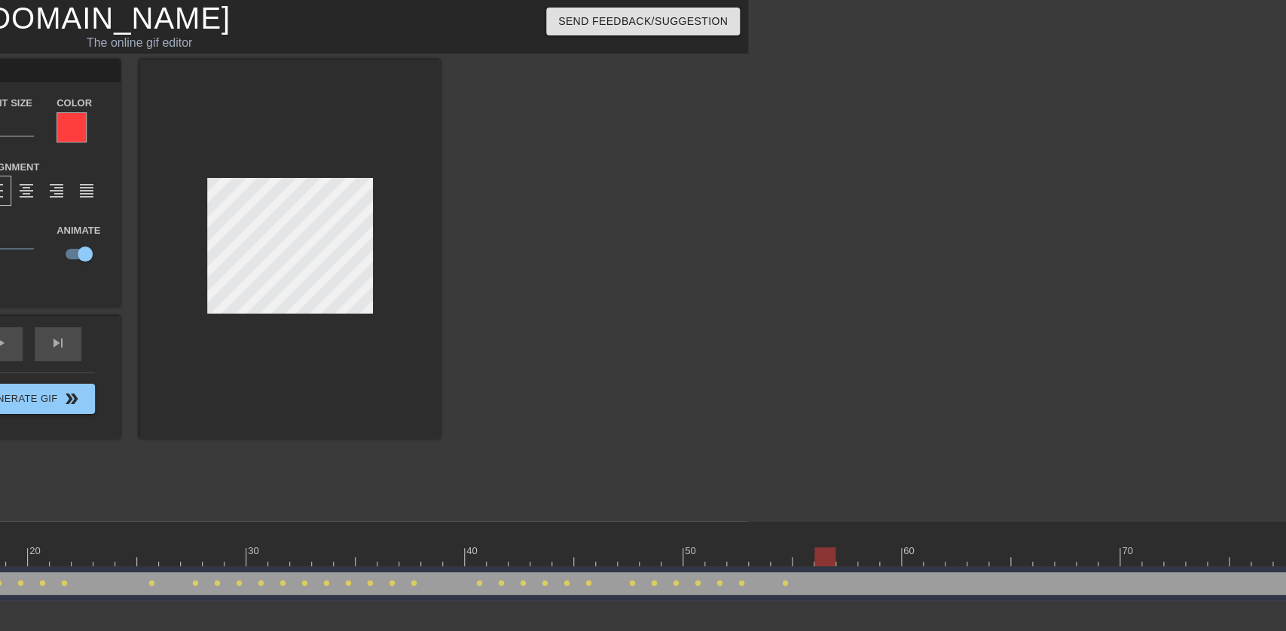
drag, startPoint x: 787, startPoint y: 560, endPoint x: 818, endPoint y: 556, distance: 31.9
click at [818, 556] on div at bounding box center [825, 556] width 21 height 19
drag, startPoint x: 824, startPoint y: 553, endPoint x: 838, endPoint y: 554, distance: 13.6
click at [838, 554] on div at bounding box center [846, 556] width 21 height 19
click at [859, 564] on div "10 20 30 40 50 60 70" at bounding box center [476, 543] width 1726 height 44
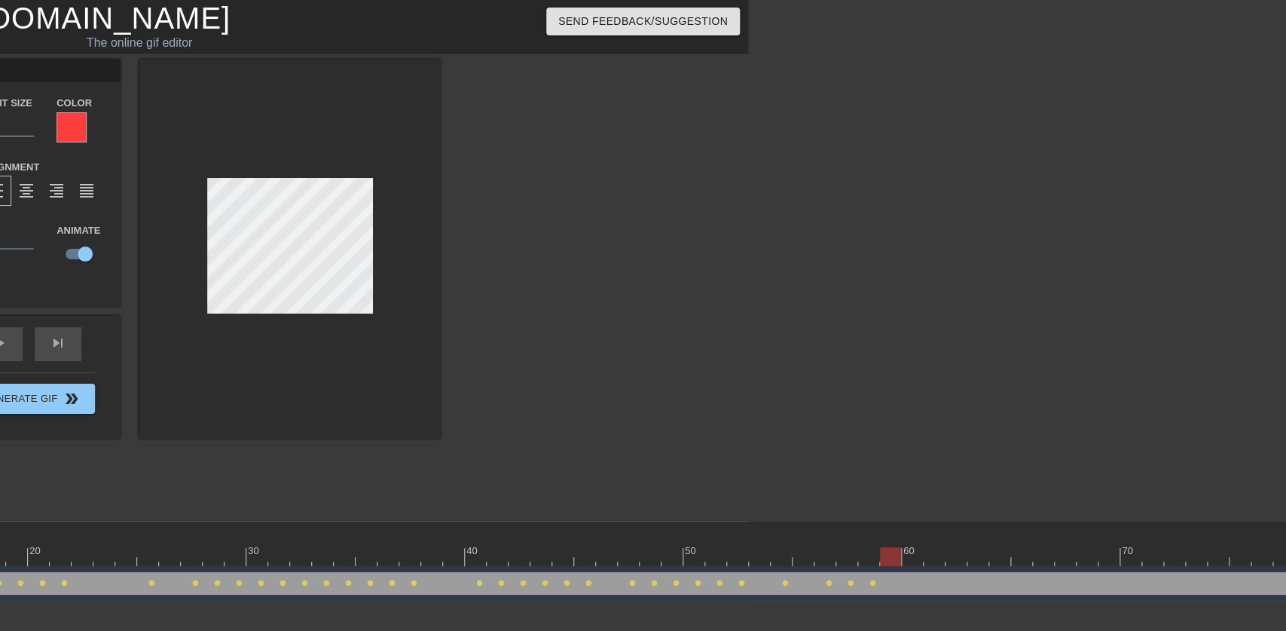
drag, startPoint x: 871, startPoint y: 553, endPoint x: 891, endPoint y: 547, distance: 20.5
click at [900, 550] on div at bounding box center [890, 556] width 21 height 19
drag, startPoint x: 897, startPoint y: 553, endPoint x: 906, endPoint y: 553, distance: 9.8
click at [906, 553] on div at bounding box center [912, 556] width 21 height 19
drag, startPoint x: 917, startPoint y: 556, endPoint x: 931, endPoint y: 556, distance: 13.6
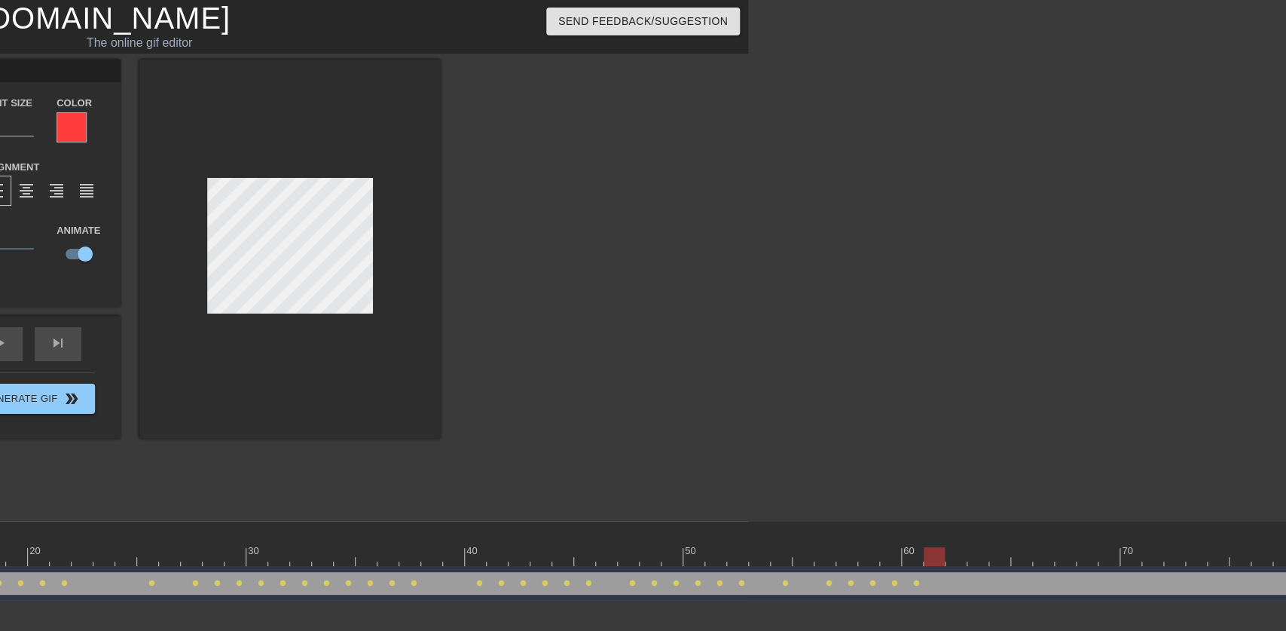
click at [931, 556] on div at bounding box center [934, 556] width 21 height 19
drag, startPoint x: 937, startPoint y: 555, endPoint x: 975, endPoint y: 556, distance: 37.7
click at [975, 556] on div at bounding box center [977, 556] width 21 height 19
drag, startPoint x: 976, startPoint y: 554, endPoint x: 998, endPoint y: 555, distance: 21.9
click at [998, 555] on div at bounding box center [999, 556] width 21 height 19
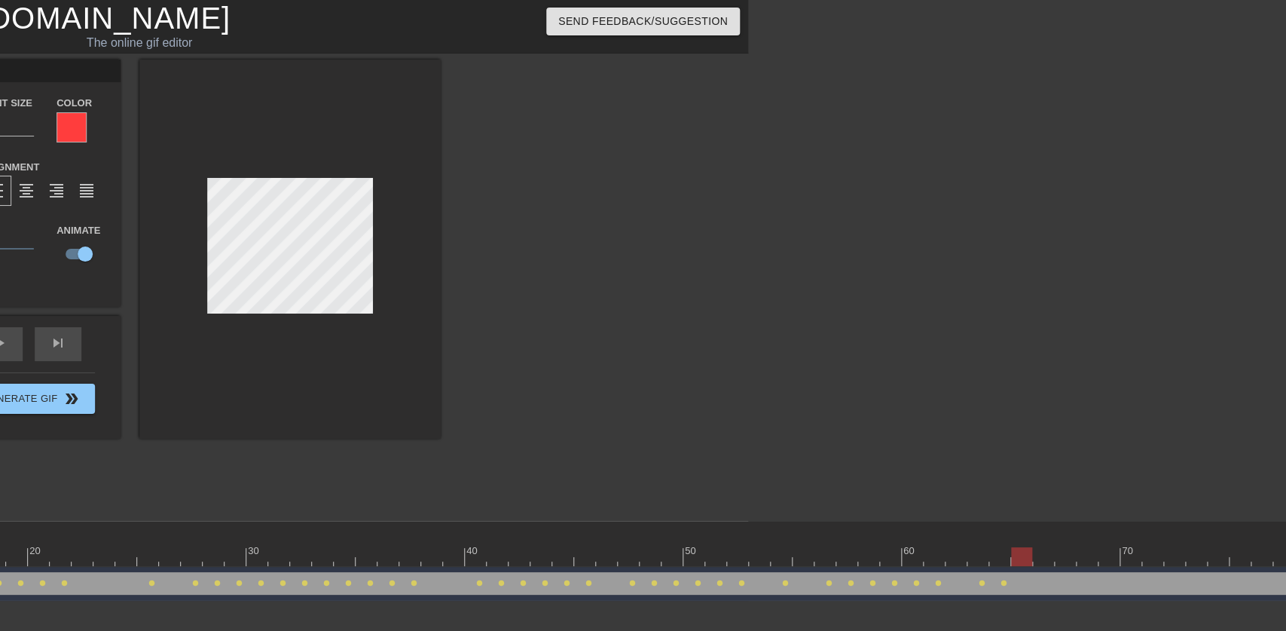
drag, startPoint x: 1007, startPoint y: 556, endPoint x: 1014, endPoint y: 557, distance: 7.6
click at [1014, 557] on div at bounding box center [1021, 556] width 21 height 19
drag, startPoint x: 1025, startPoint y: 561, endPoint x: 1035, endPoint y: 561, distance: 10.6
click at [1055, 561] on div at bounding box center [1065, 556] width 21 height 19
drag, startPoint x: 1049, startPoint y: 561, endPoint x: 1066, endPoint y: 561, distance: 17.3
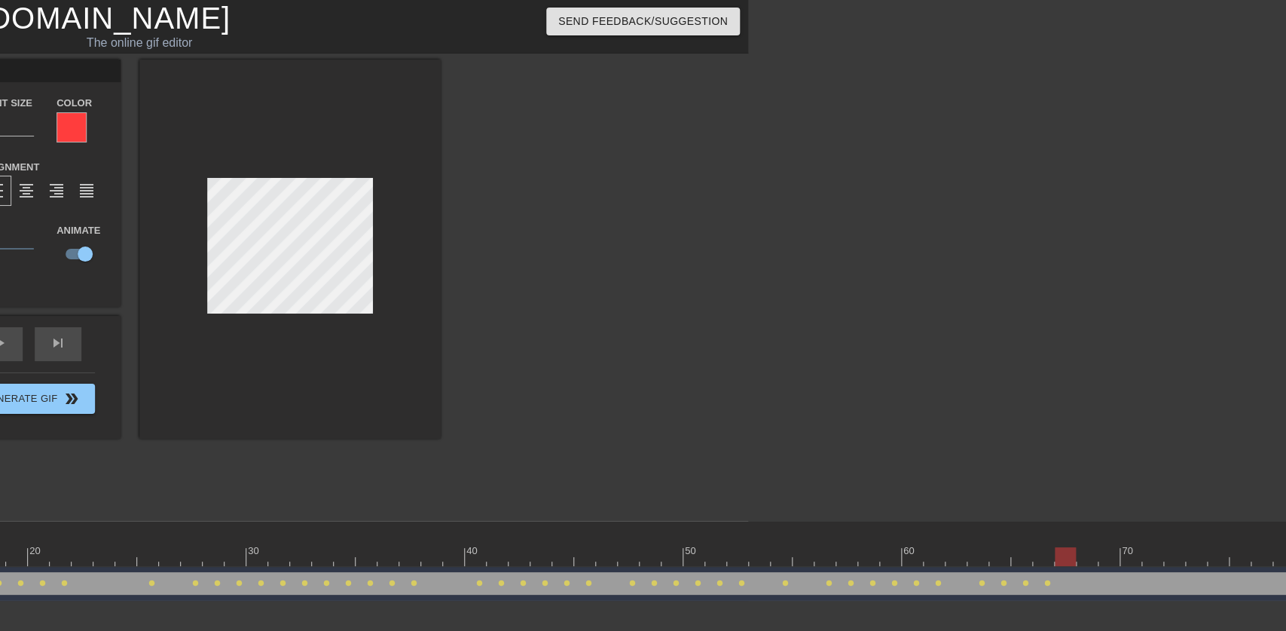
click at [1066, 561] on div at bounding box center [1065, 556] width 21 height 19
drag, startPoint x: 1072, startPoint y: 558, endPoint x: 1082, endPoint y: 558, distance: 9.8
click at [1082, 558] on div at bounding box center [1087, 556] width 21 height 19
drag, startPoint x: 1090, startPoint y: 562, endPoint x: 1102, endPoint y: 561, distance: 12.1
click at [1102, 561] on div at bounding box center [476, 556] width 1726 height 19
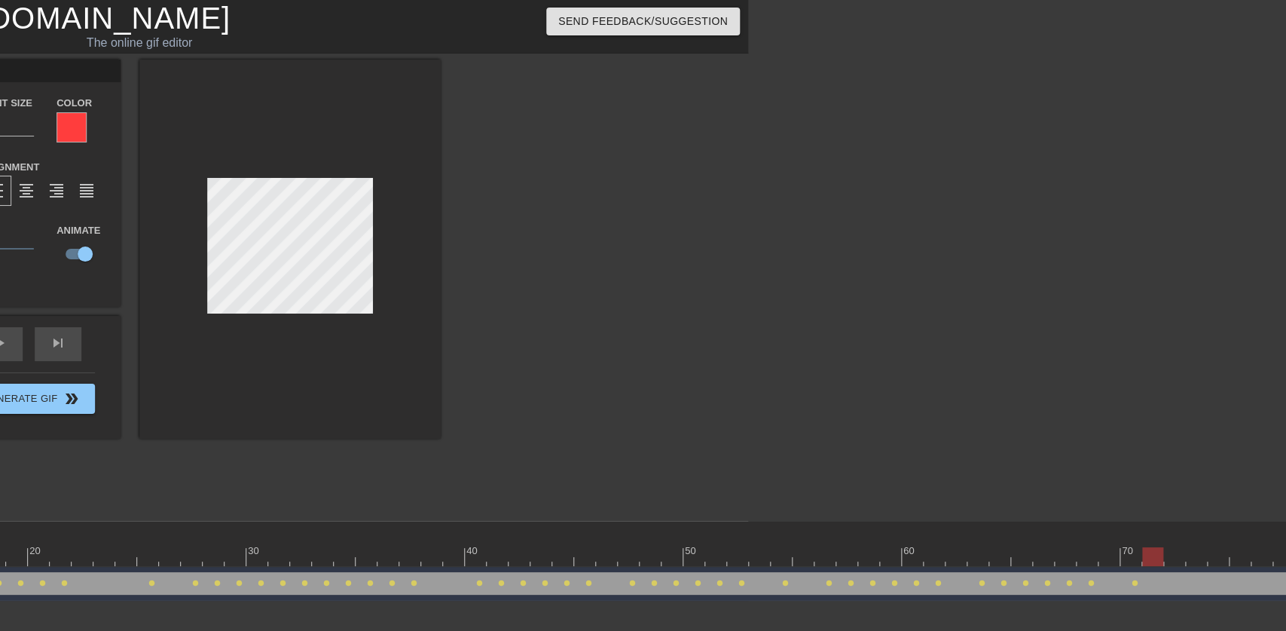
drag, startPoint x: 1136, startPoint y: 555, endPoint x: 1145, endPoint y: 556, distance: 9.1
click at [1145, 556] on div at bounding box center [1152, 556] width 21 height 19
drag, startPoint x: 1154, startPoint y: 555, endPoint x: 1285, endPoint y: 558, distance: 131.1
click at [1285, 558] on div at bounding box center [1283, 556] width 21 height 19
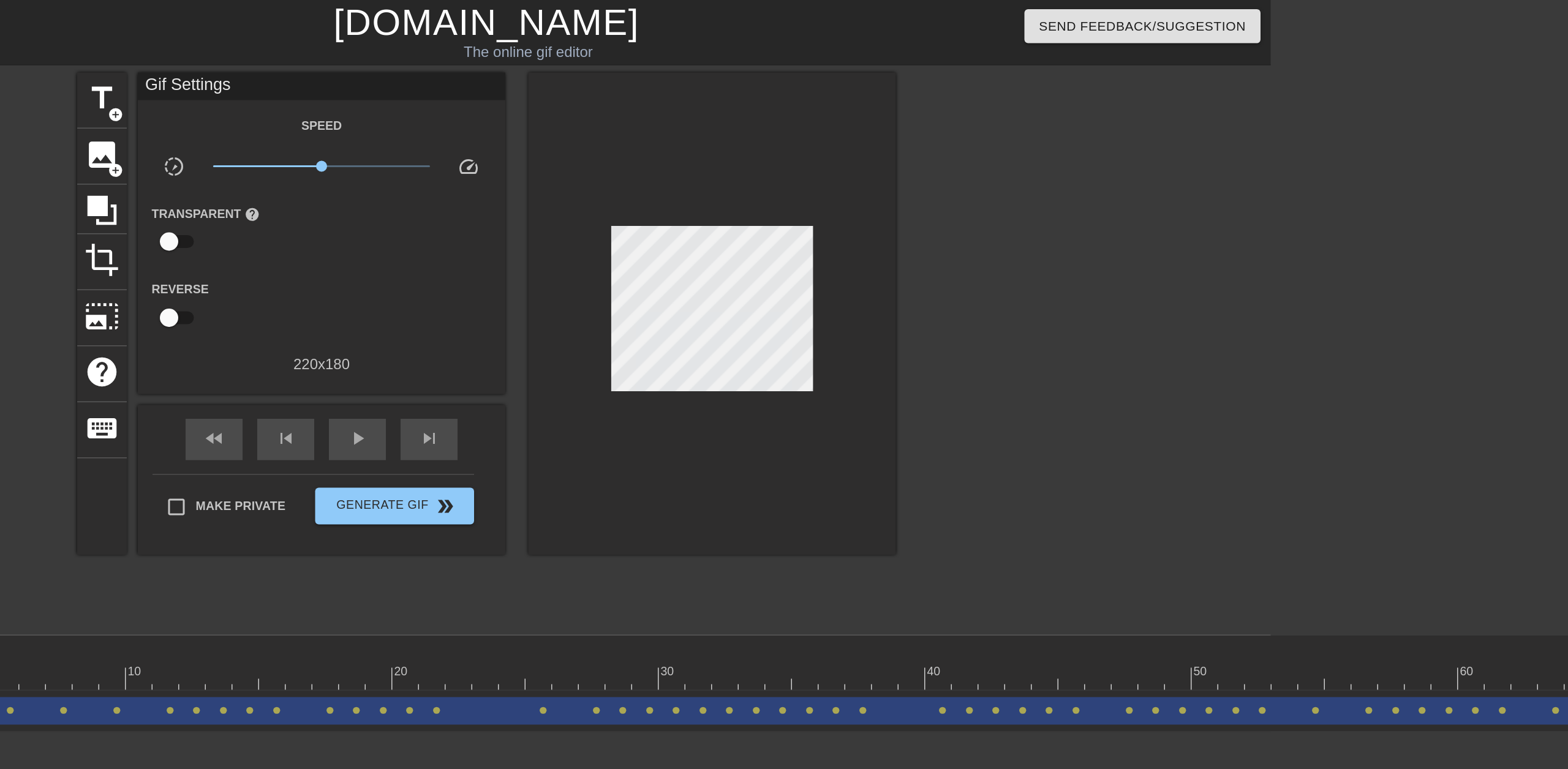
scroll to position [0, 0]
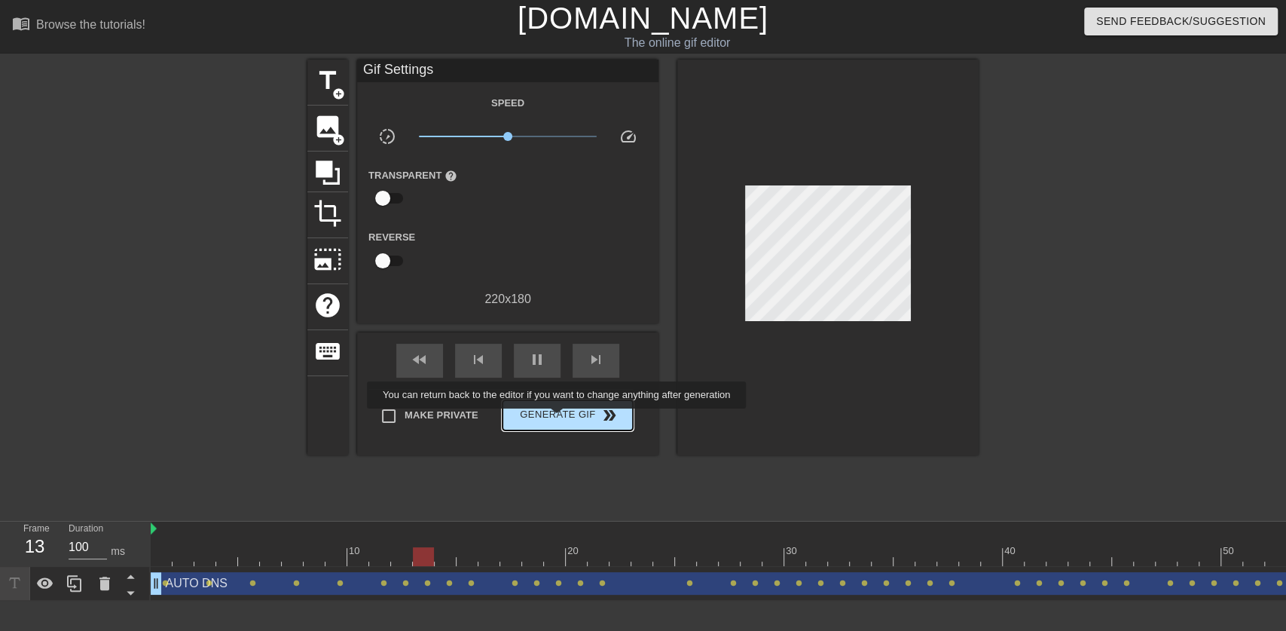
click at [558, 419] on span "Generate Gif double_arrow" at bounding box center [568, 415] width 118 height 18
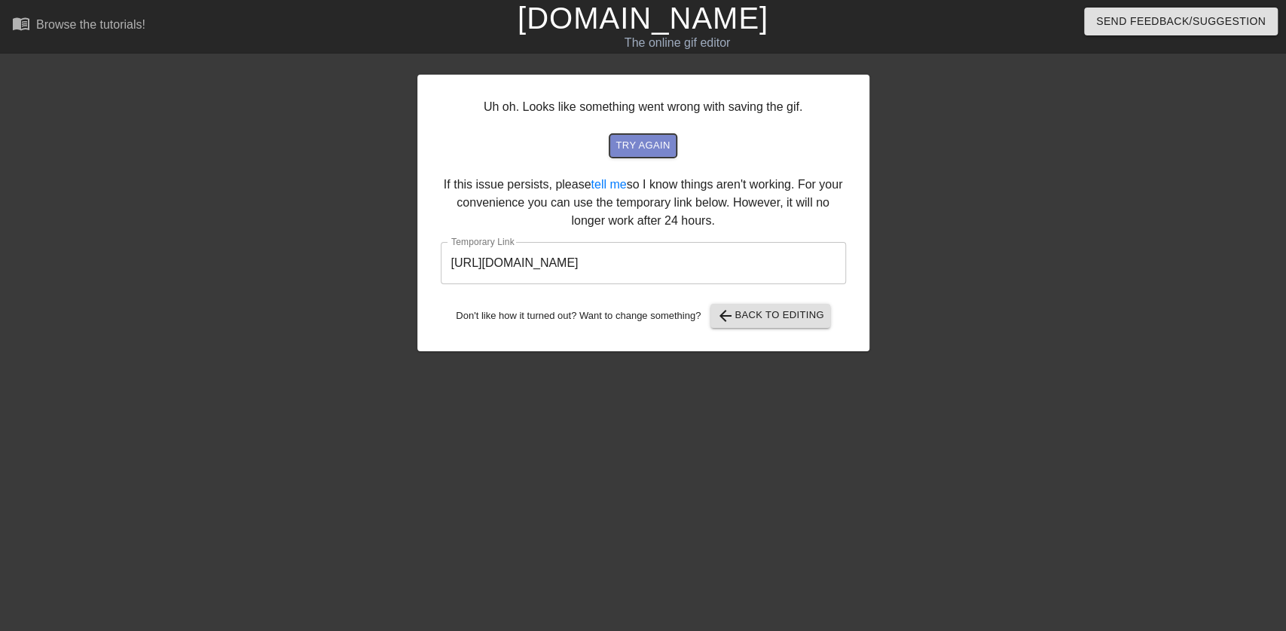
click at [635, 140] on span "try again" at bounding box center [643, 145] width 54 height 17
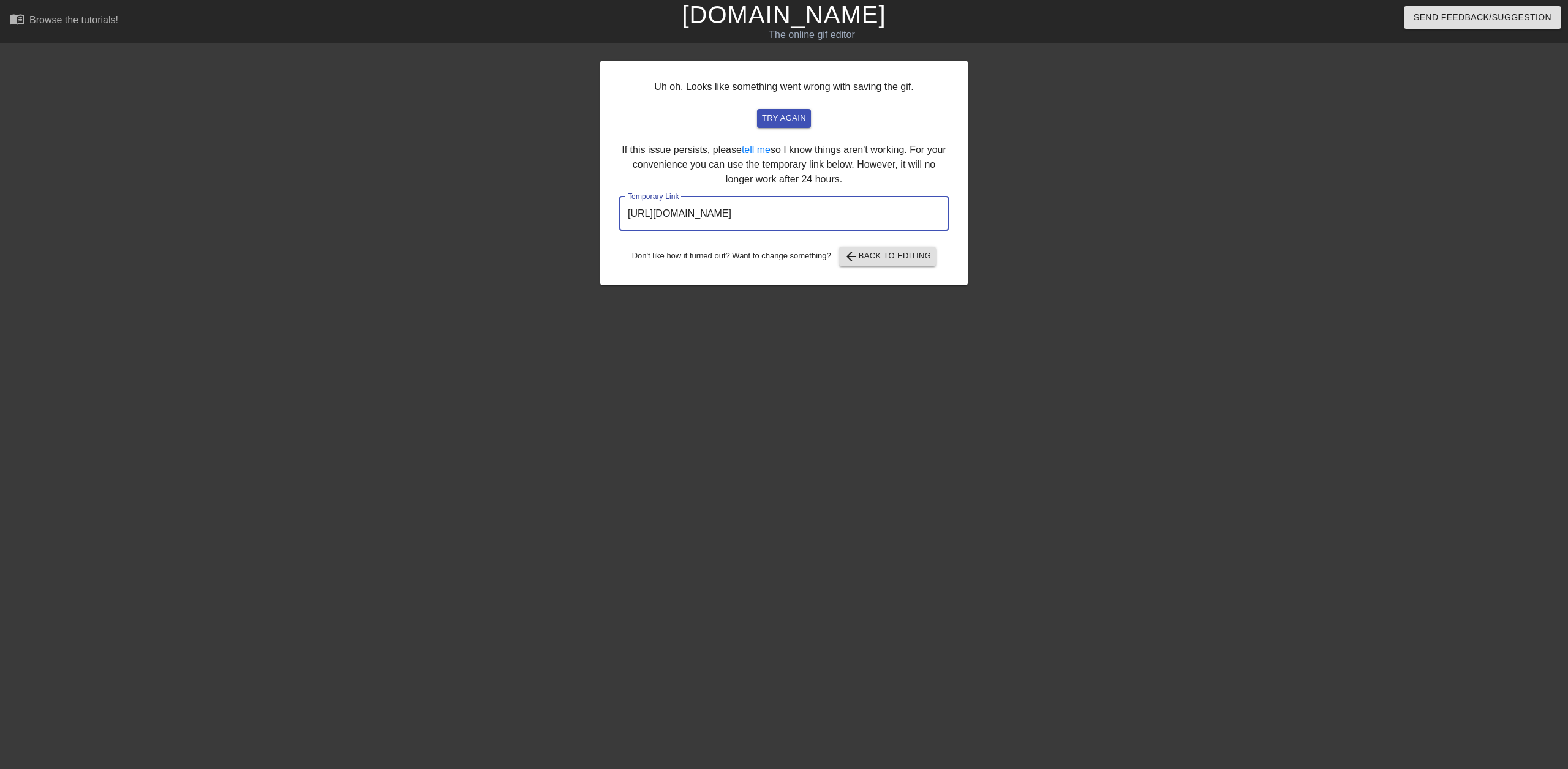
click at [757, 215] on input "[URL][DOMAIN_NAME]" at bounding box center [784, 214] width 329 height 34
click at [859, 44] on div "menu_book Browse the tutorials! [DOMAIN_NAME] The online gif editor Send Feedba…" at bounding box center [784, 208] width 1568 height 416
